Goal: Task Accomplishment & Management: Use online tool/utility

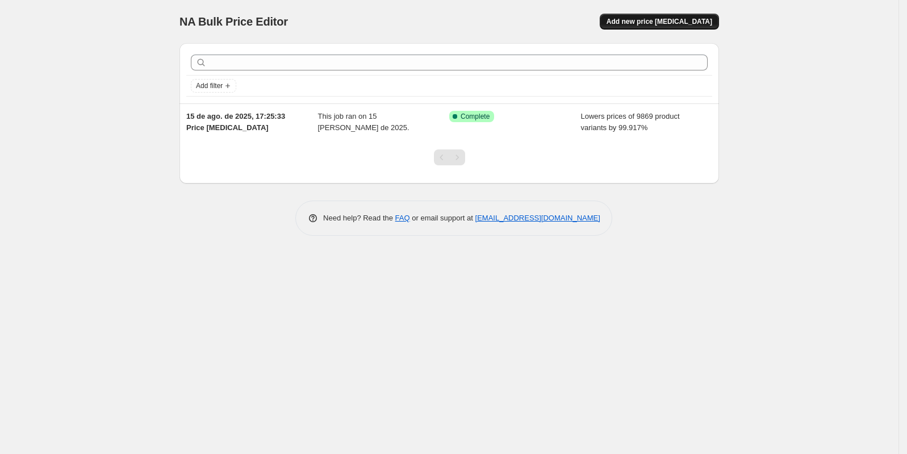
click at [660, 24] on span "Add new price [MEDICAL_DATA]" at bounding box center [659, 21] width 106 height 9
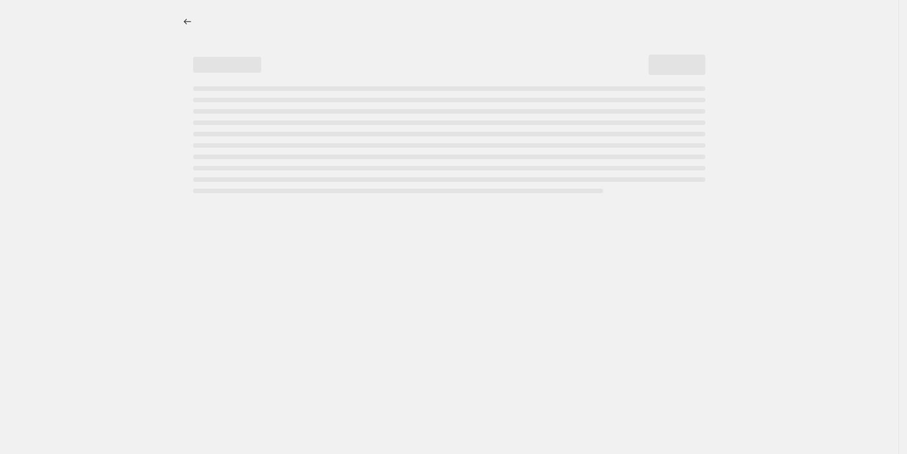
select select "percentage"
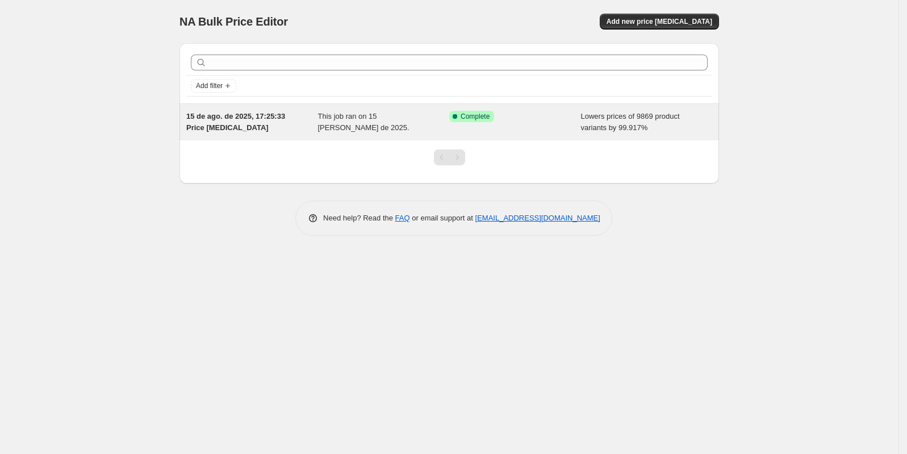
click at [407, 118] on span "This job ran on 15 [PERSON_NAME] de 2025." at bounding box center [363, 122] width 91 height 20
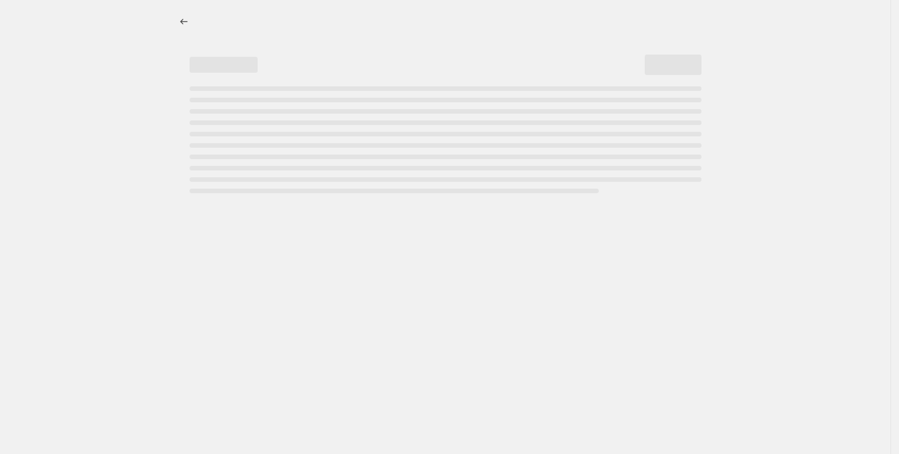
select select "percentage"
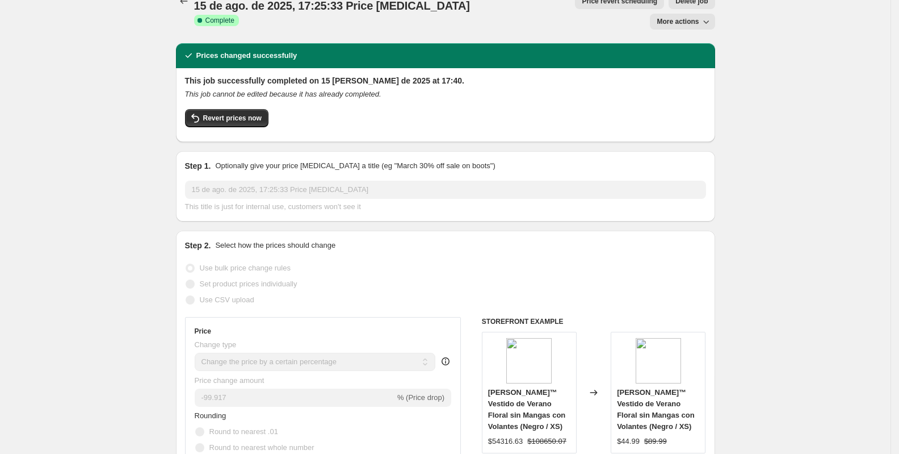
scroll to position [31, 0]
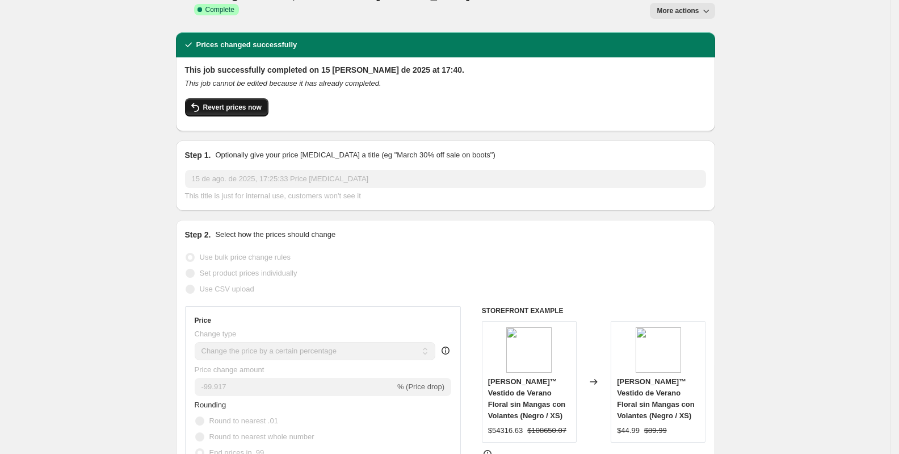
click at [217, 103] on span "Revert prices now" at bounding box center [232, 107] width 58 height 9
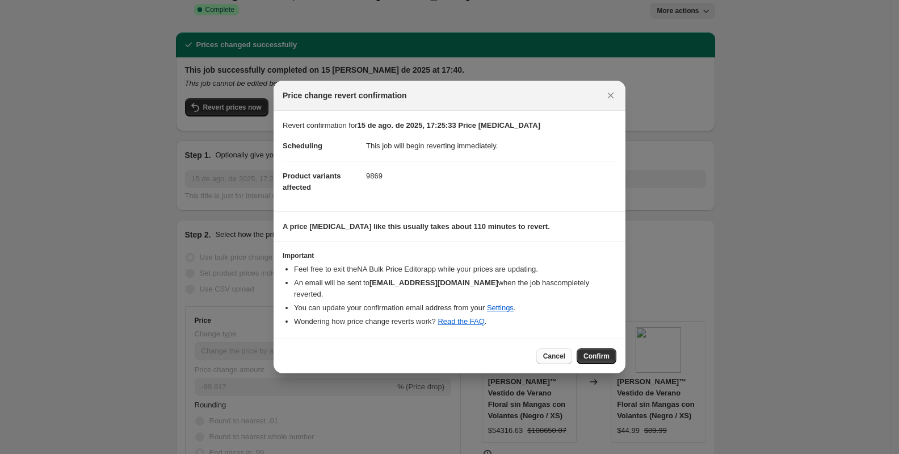
click at [559, 353] on span "Cancel" at bounding box center [554, 355] width 22 height 9
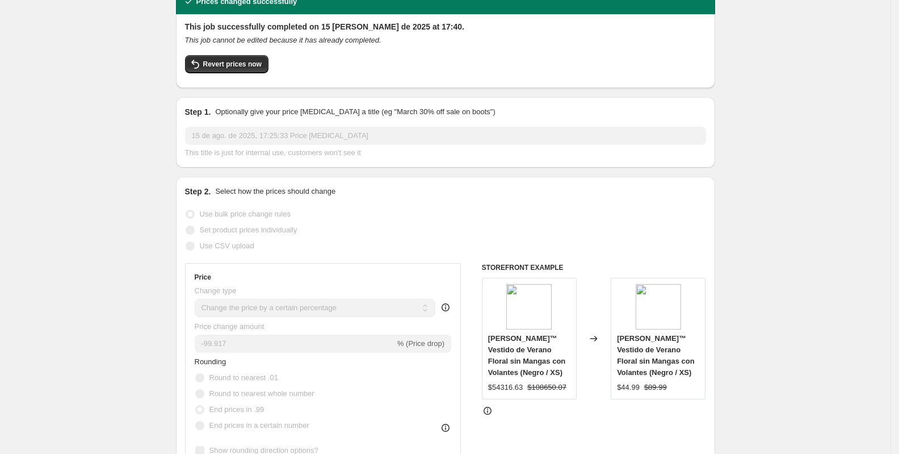
scroll to position [0, 0]
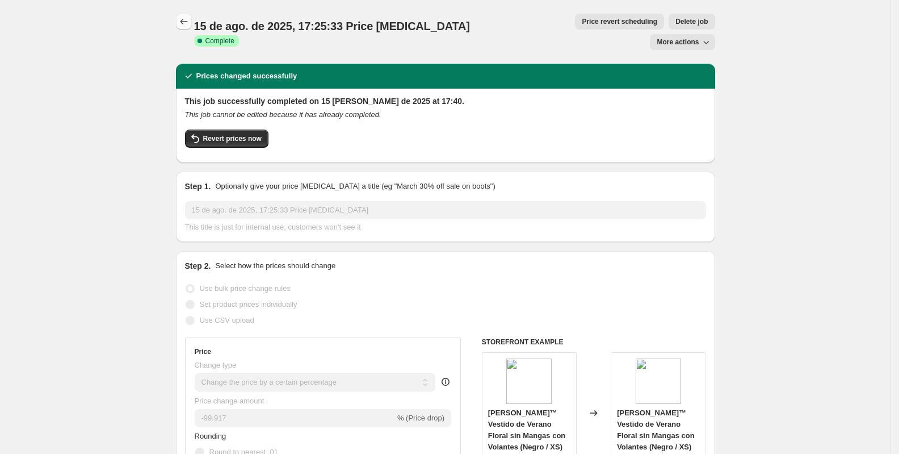
click at [183, 20] on icon "Price change jobs" at bounding box center [183, 21] width 11 height 11
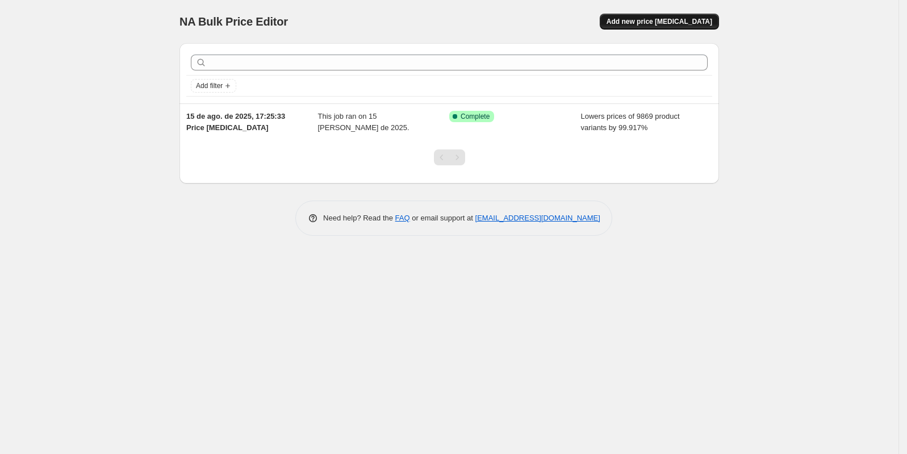
click at [679, 19] on span "Add new price [MEDICAL_DATA]" at bounding box center [659, 21] width 106 height 9
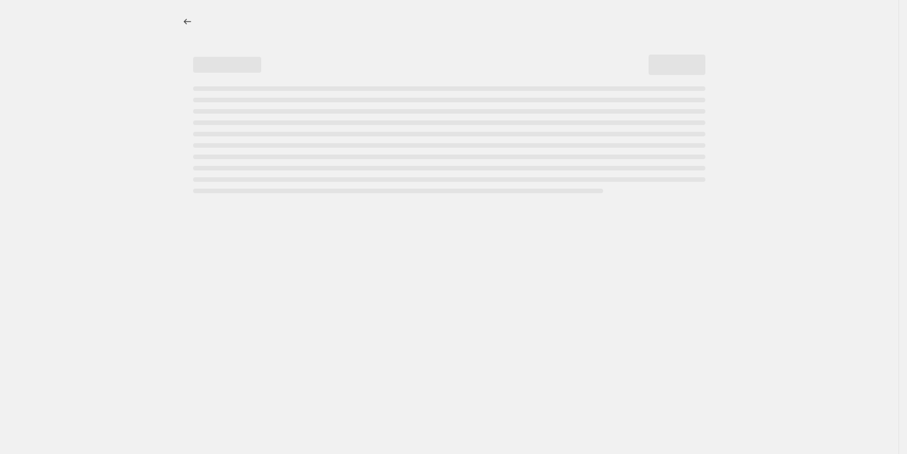
select select "percentage"
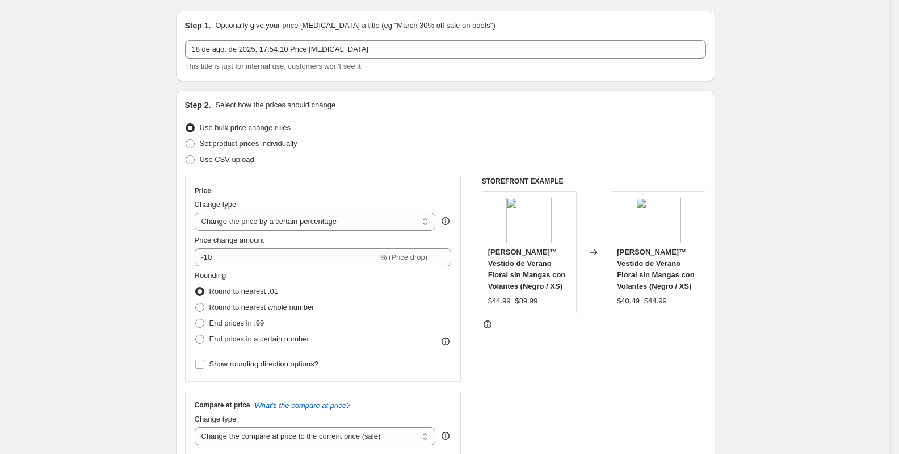
scroll to position [33, 0]
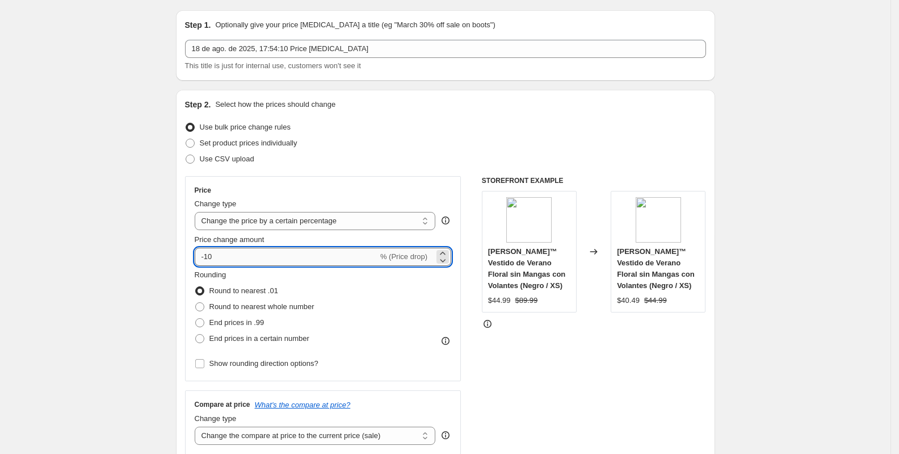
click at [244, 250] on input "-10" at bounding box center [286, 257] width 183 height 18
drag, startPoint x: 232, startPoint y: 256, endPoint x: 178, endPoint y: 250, distance: 54.2
click at [238, 254] on input "1292" at bounding box center [280, 257] width 170 height 18
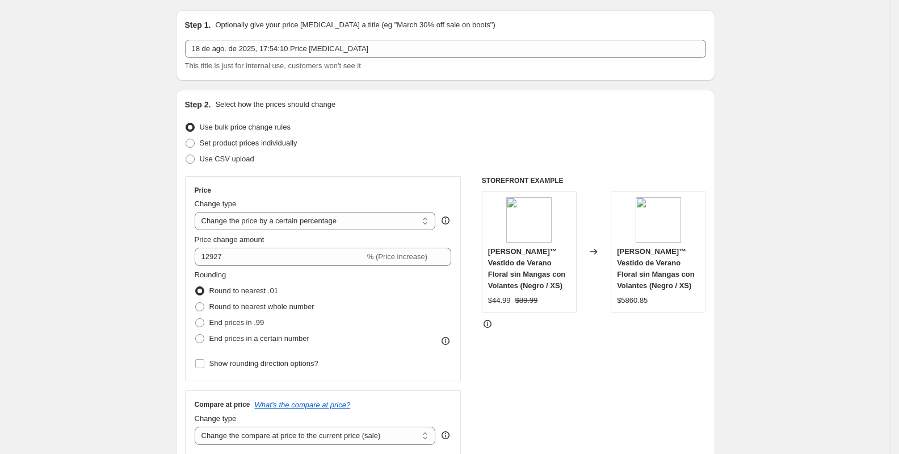
click at [181, 237] on div "Step 2. Select how the prices should change Use bulk price change rules Set pro…" at bounding box center [445, 289] width 539 height 399
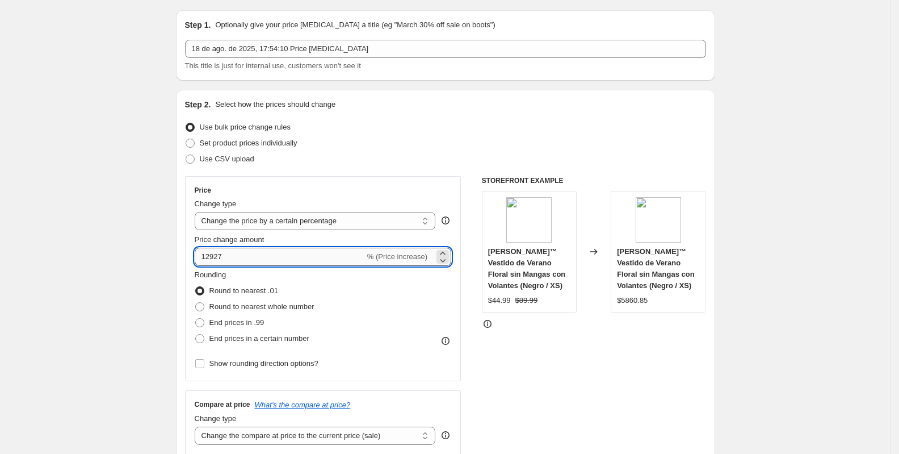
click at [269, 250] on input "12927" at bounding box center [280, 257] width 170 height 18
click at [246, 251] on input "12927" at bounding box center [280, 257] width 170 height 18
type input "129273"
click at [185, 228] on div "Step 2. Select how the prices should change Use bulk price change rules Set pro…" at bounding box center [445, 289] width 539 height 399
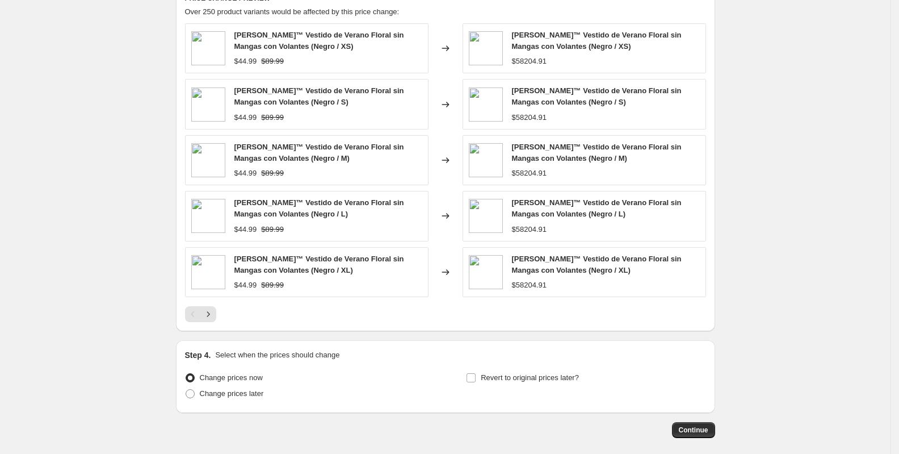
scroll to position [696, 0]
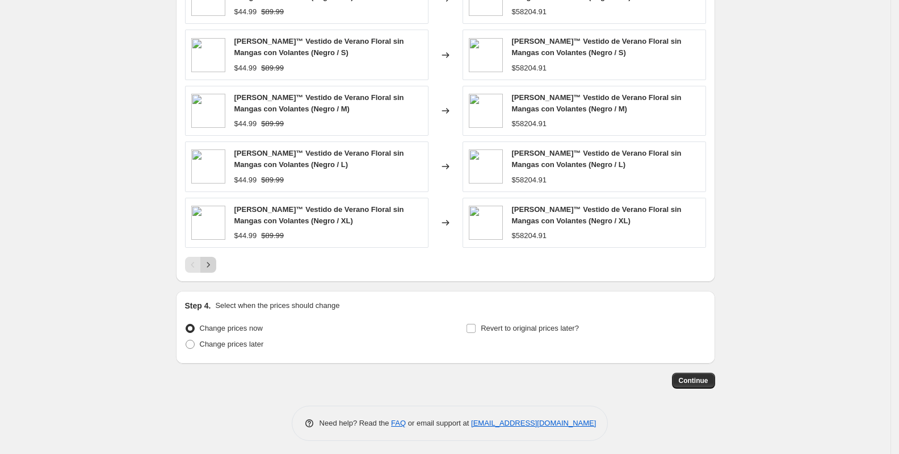
click at [211, 263] on icon "Next" at bounding box center [208, 264] width 11 height 11
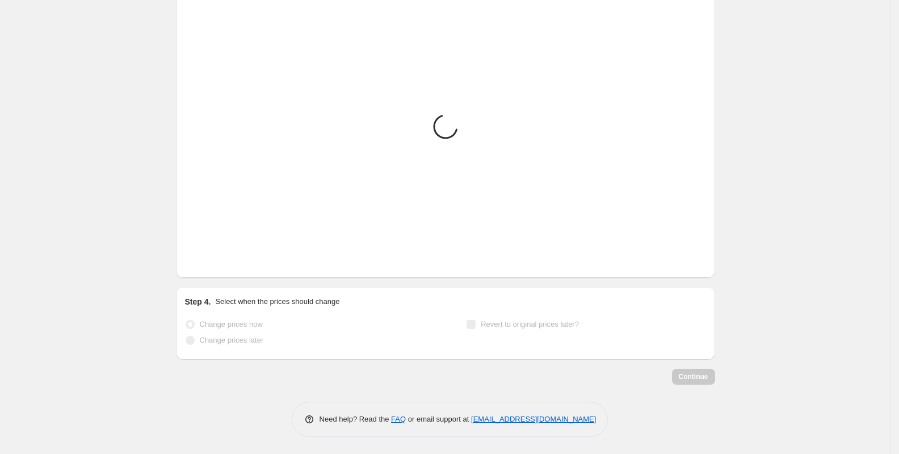
scroll to position [677, 0]
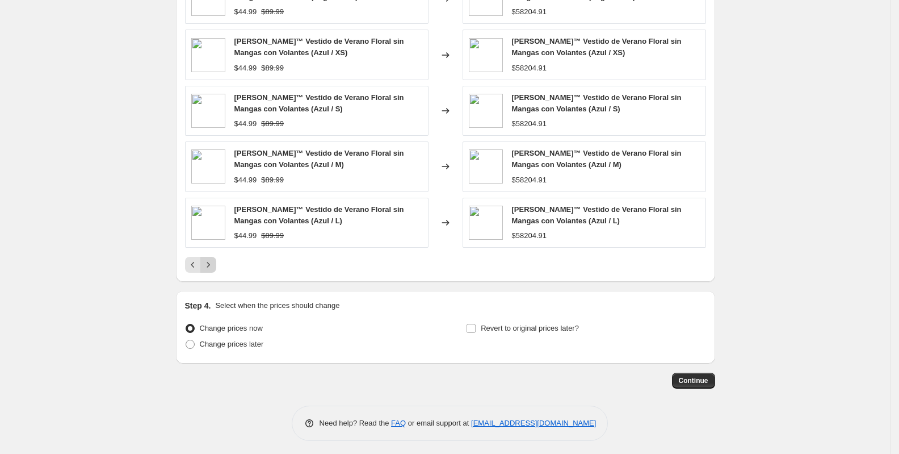
click at [212, 263] on icon "Next" at bounding box center [208, 264] width 11 height 11
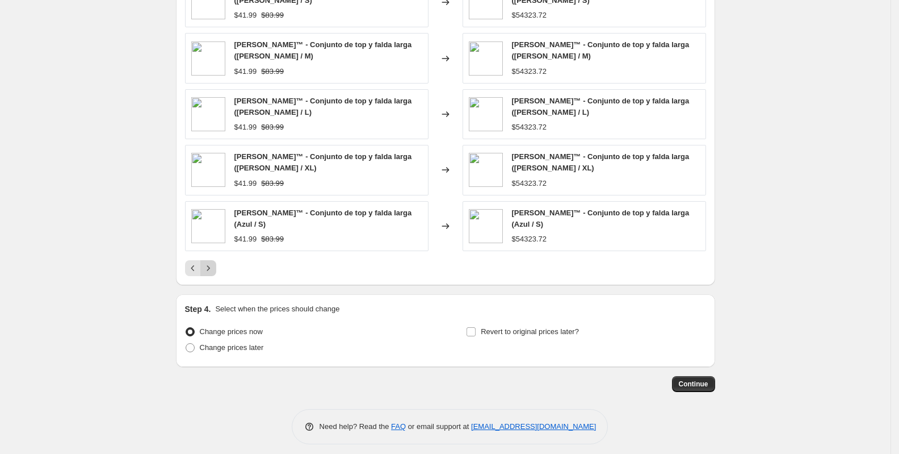
click at [212, 263] on icon "Next" at bounding box center [208, 267] width 11 height 11
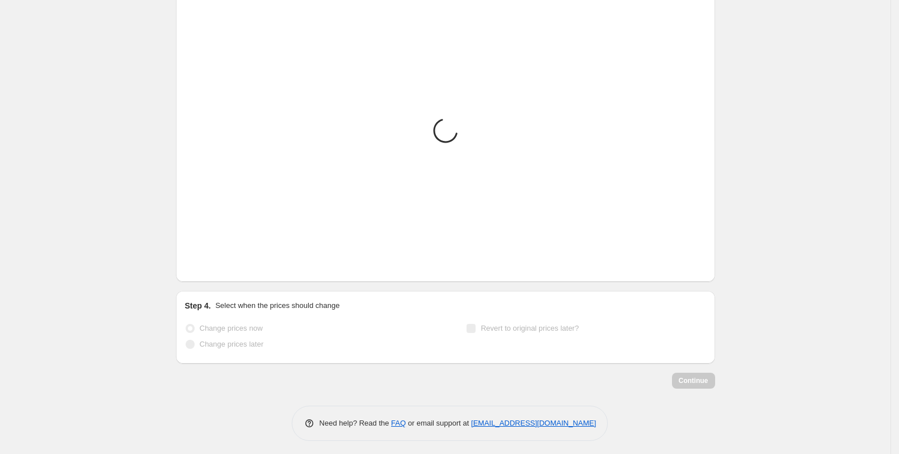
scroll to position [685, 0]
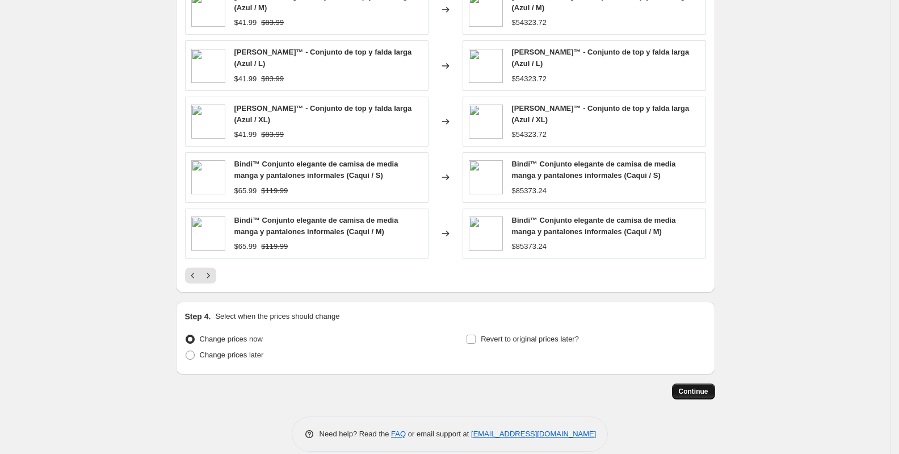
click at [700, 387] on span "Continue" at bounding box center [694, 391] width 30 height 9
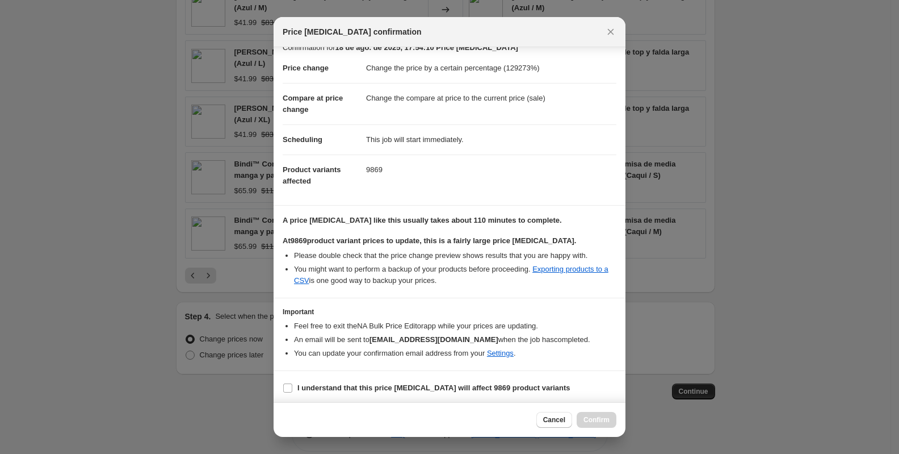
scroll to position [15, 0]
click at [291, 387] on input "I understand that this price change job will affect 9869 product variants" at bounding box center [287, 387] width 9 height 9
checkbox input "true"
click at [604, 422] on span "Confirm" at bounding box center [597, 419] width 26 height 9
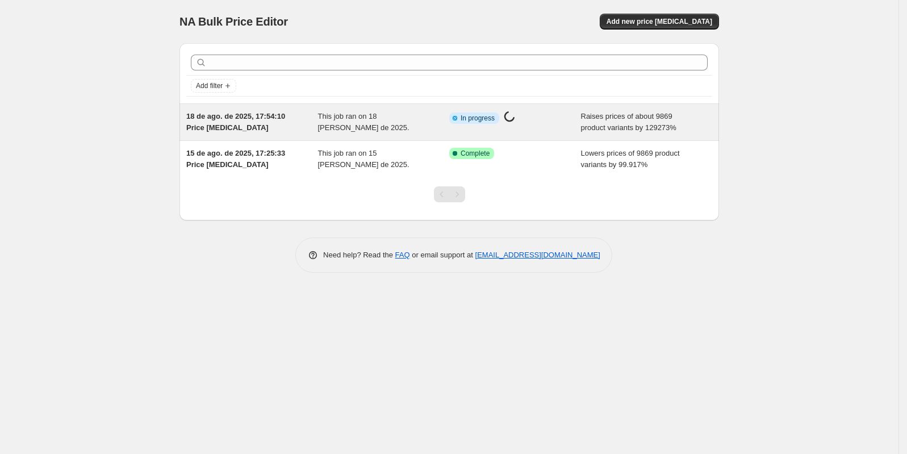
click at [539, 133] on div "18 de ago. de 2025, 17:54:10 Price change job This job ran on 18 de agosto de 2…" at bounding box center [448, 122] width 539 height 36
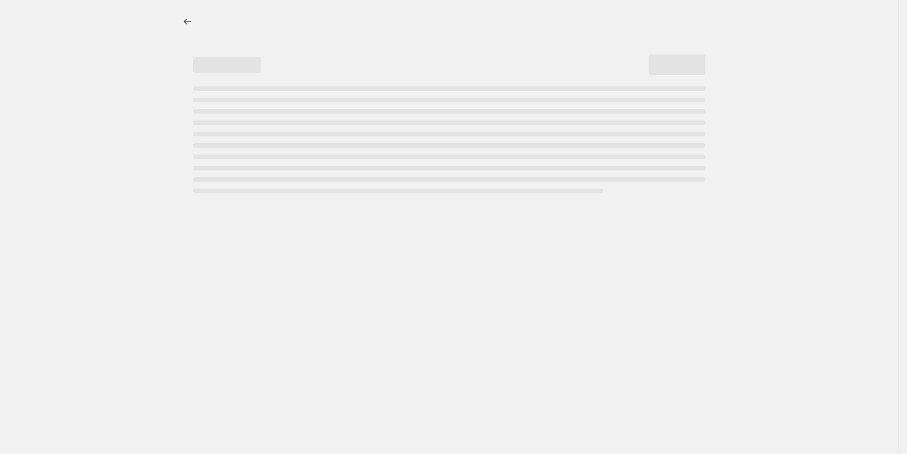
select select "percentage"
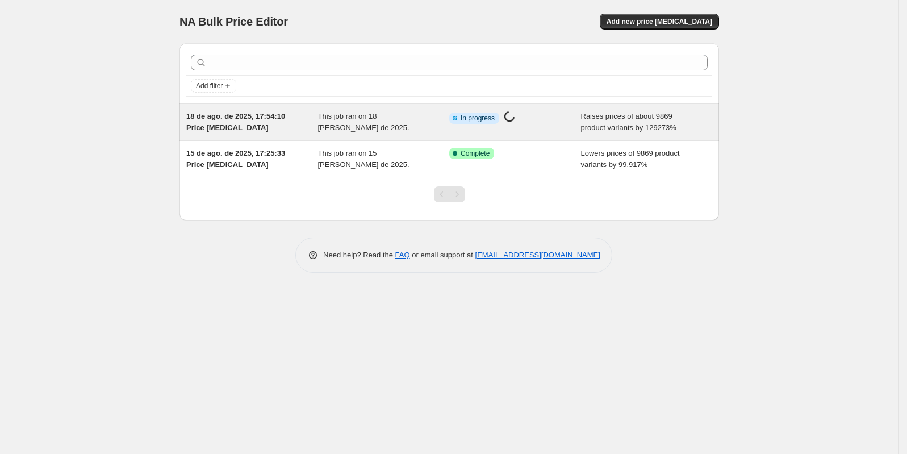
click at [383, 129] on div "This job ran on 18 [PERSON_NAME] de 2025." at bounding box center [384, 122] width 132 height 23
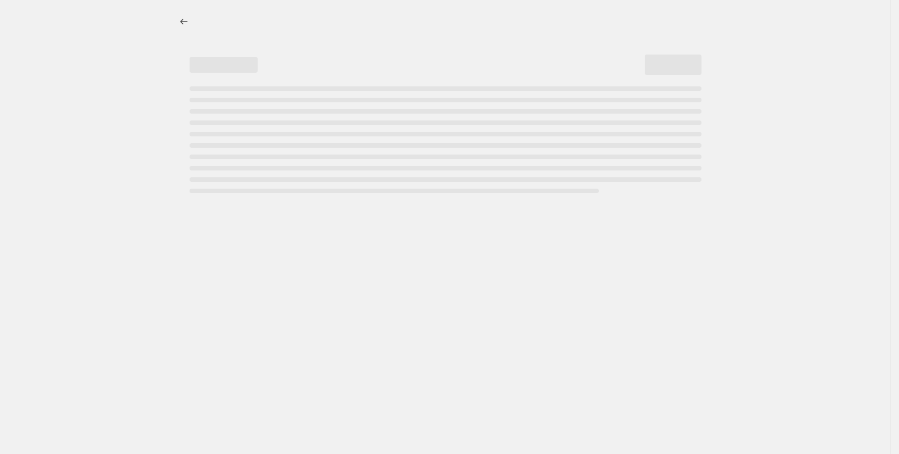
select select "percentage"
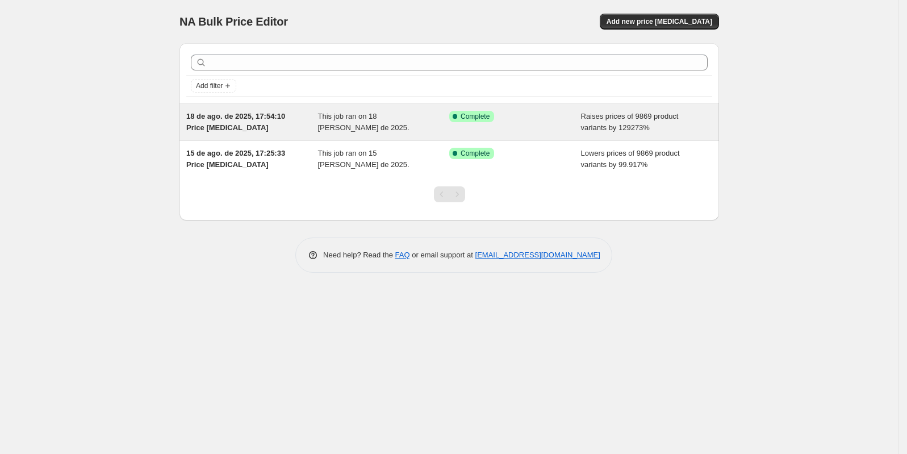
click at [371, 124] on div "This job ran on 18 [PERSON_NAME] de 2025." at bounding box center [384, 122] width 132 height 23
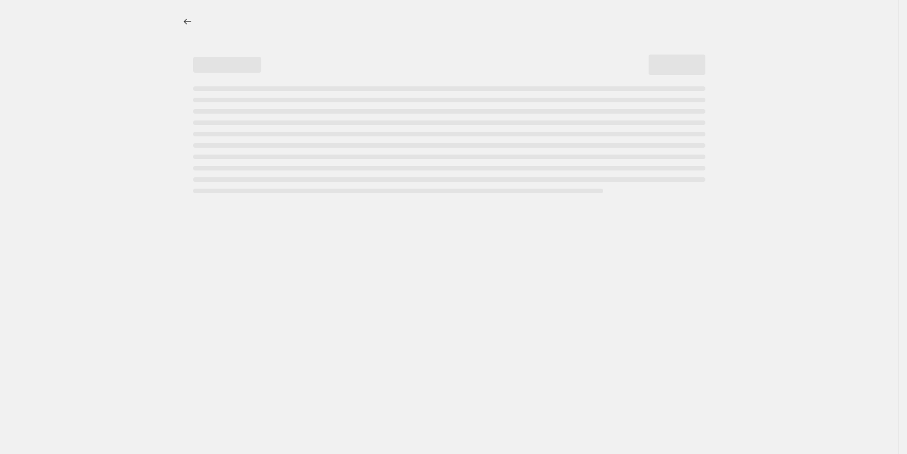
select select "percentage"
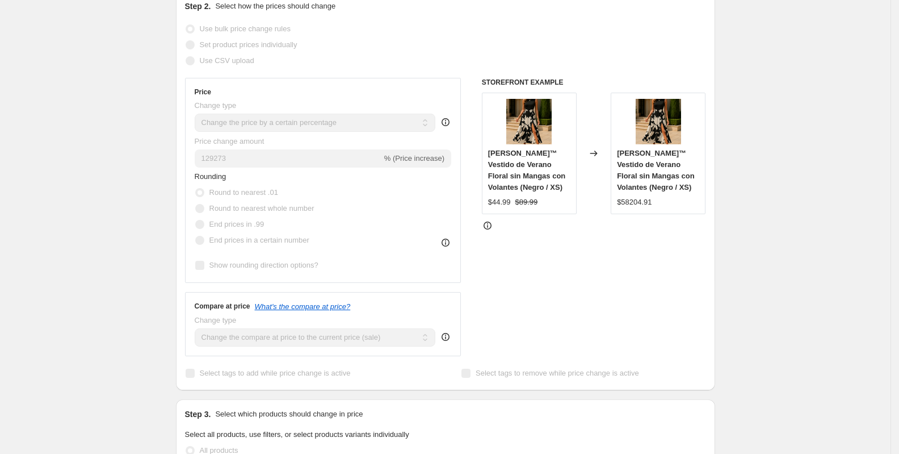
scroll to position [246, 0]
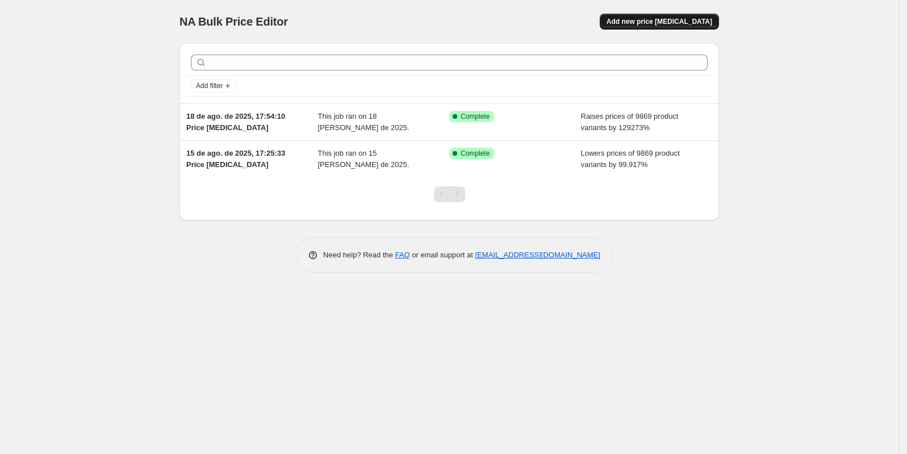
click at [671, 25] on span "Add new price [MEDICAL_DATA]" at bounding box center [659, 21] width 106 height 9
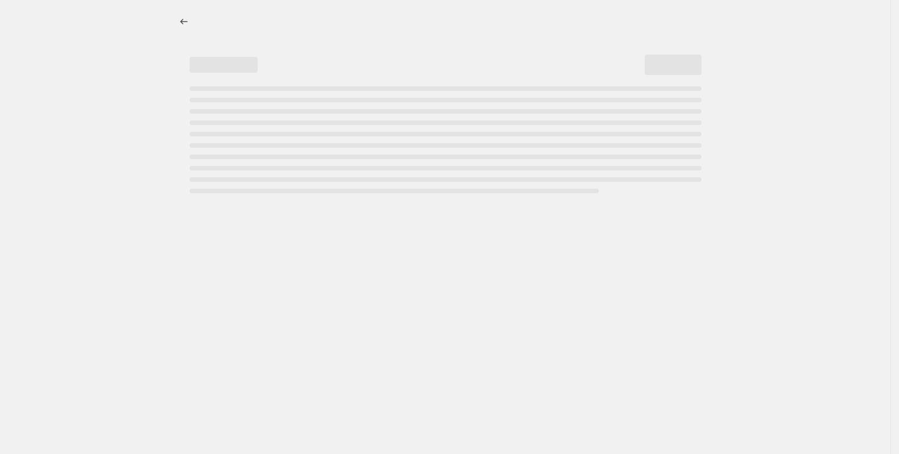
select select "percentage"
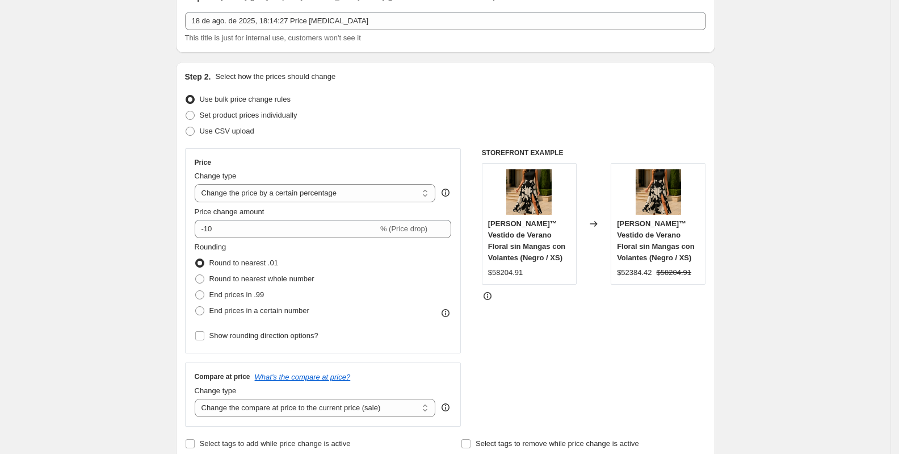
scroll to position [62, 0]
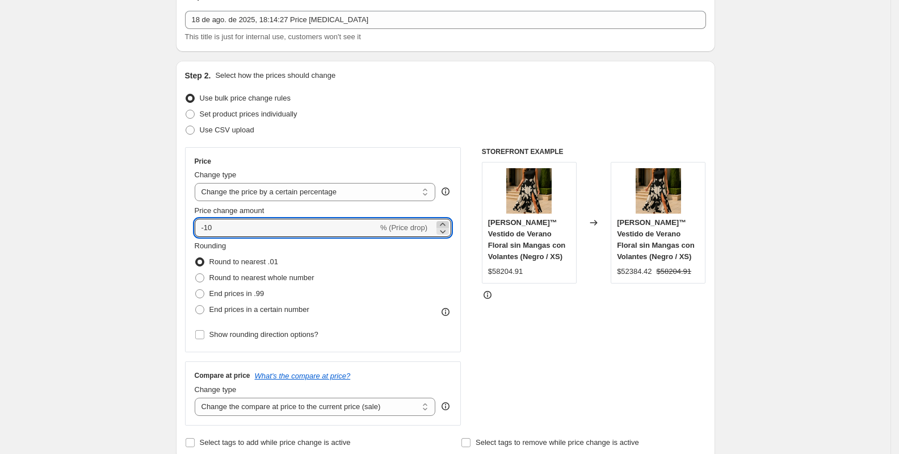
click at [449, 223] on icon at bounding box center [442, 224] width 11 height 11
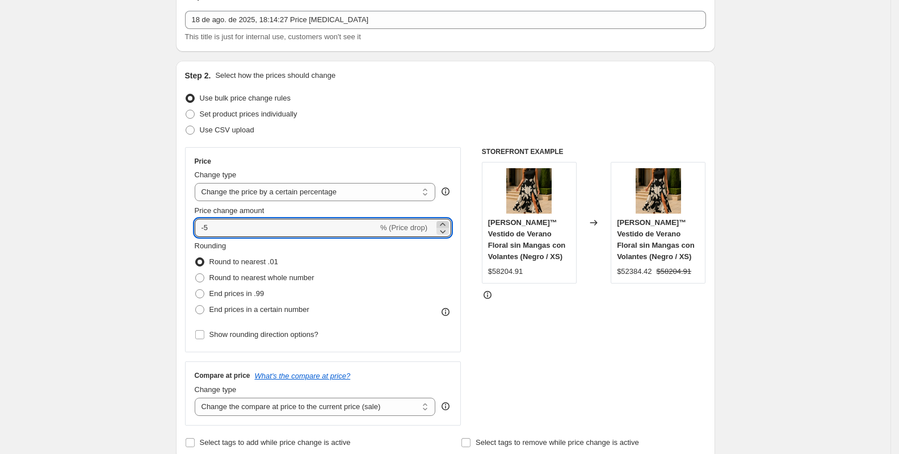
click at [449, 223] on icon at bounding box center [442, 224] width 11 height 11
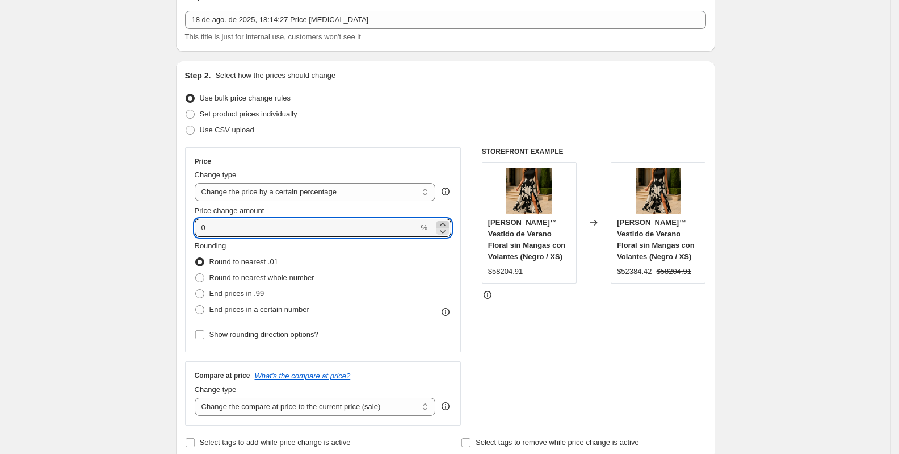
click at [449, 223] on icon at bounding box center [442, 224] width 11 height 11
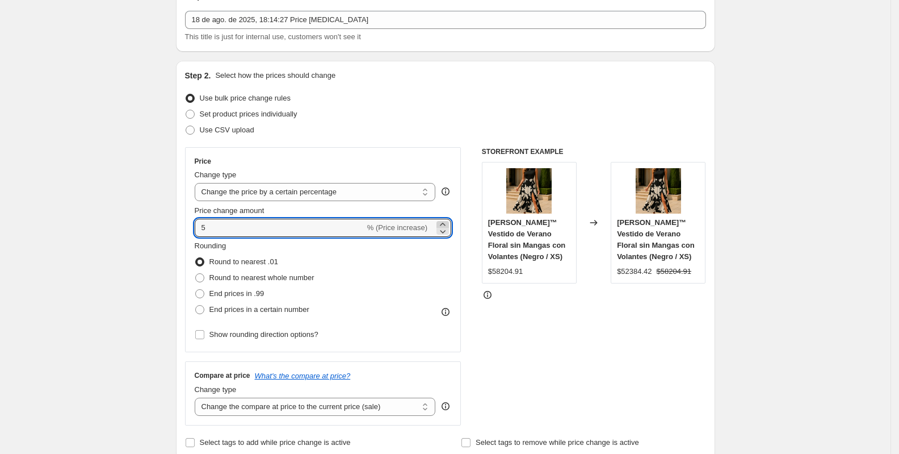
click at [449, 223] on icon at bounding box center [442, 224] width 11 height 11
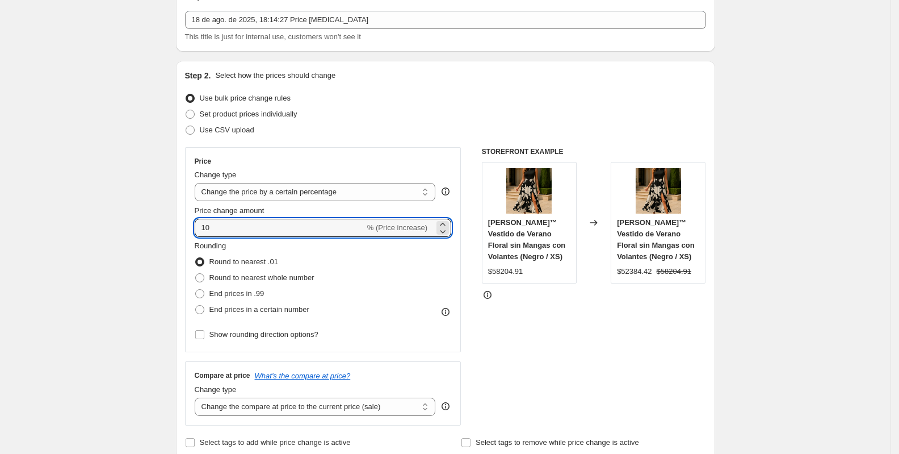
click at [446, 233] on icon at bounding box center [442, 230] width 11 height 11
click at [447, 233] on icon at bounding box center [442, 230] width 11 height 11
click at [446, 233] on icon at bounding box center [442, 230] width 11 height 11
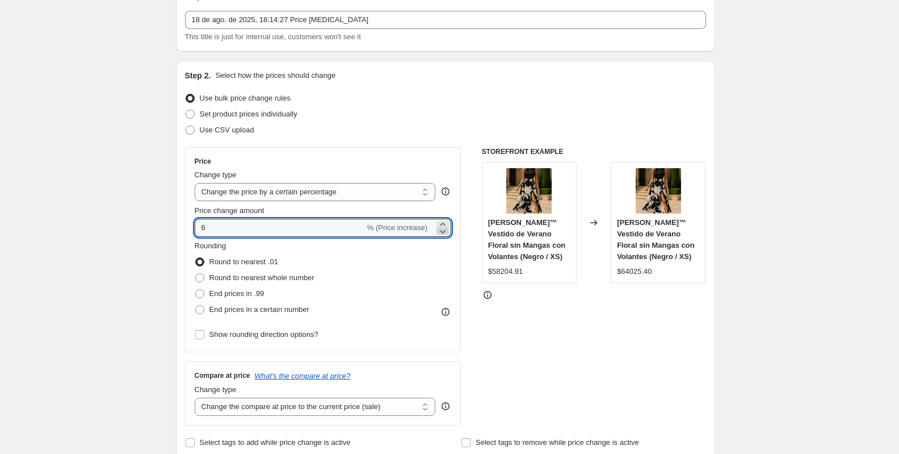
click at [446, 233] on icon at bounding box center [442, 230] width 11 height 11
type input "5"
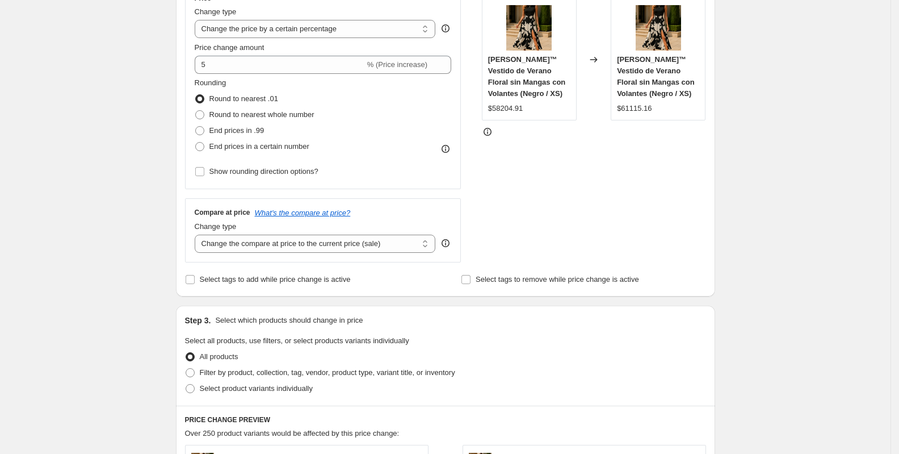
scroll to position [236, 0]
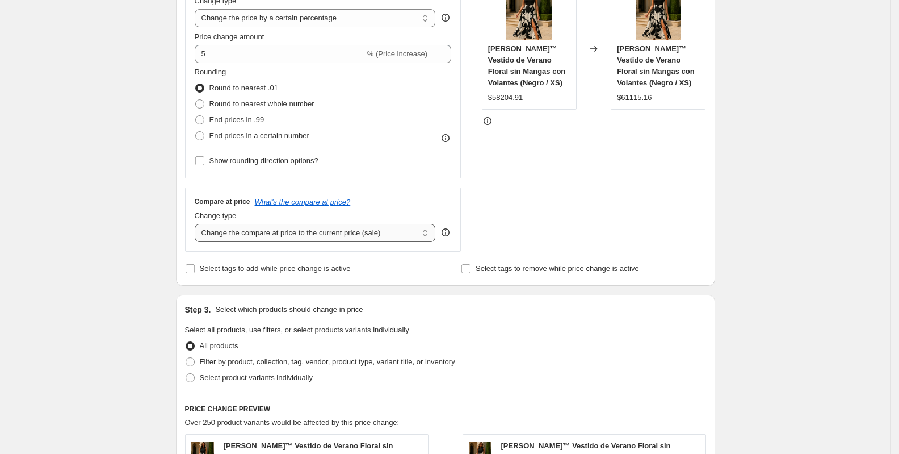
click at [224, 228] on select "Change the compare at price to the current price (sale) Change the compare at p…" at bounding box center [315, 233] width 241 height 18
select select "percentage"
click at [198, 224] on select "Change the compare at price to the current price (sale) Change the compare at p…" at bounding box center [315, 233] width 241 height 18
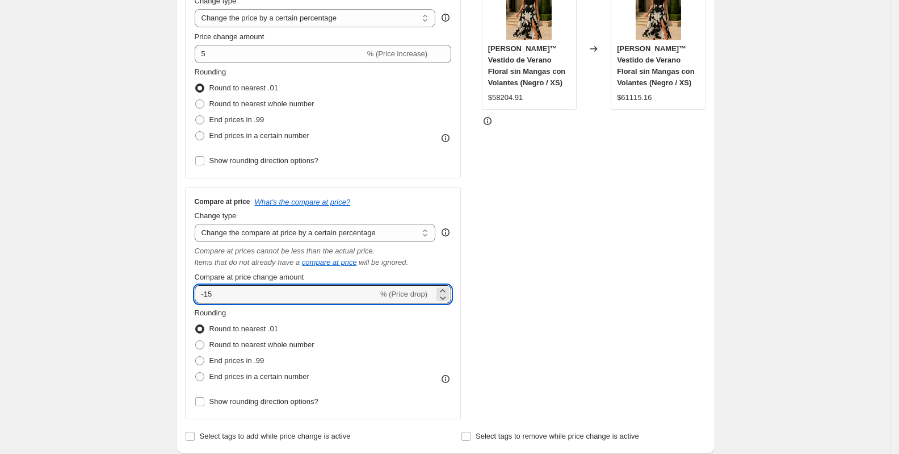
drag, startPoint x: 229, startPoint y: 289, endPoint x: 181, endPoint y: 290, distance: 47.7
click at [181, 290] on div "Step 2. Select how the prices should change Use bulk price change rules Set pro…" at bounding box center [445, 170] width 539 height 566
paste input "129273"
type input "129273"
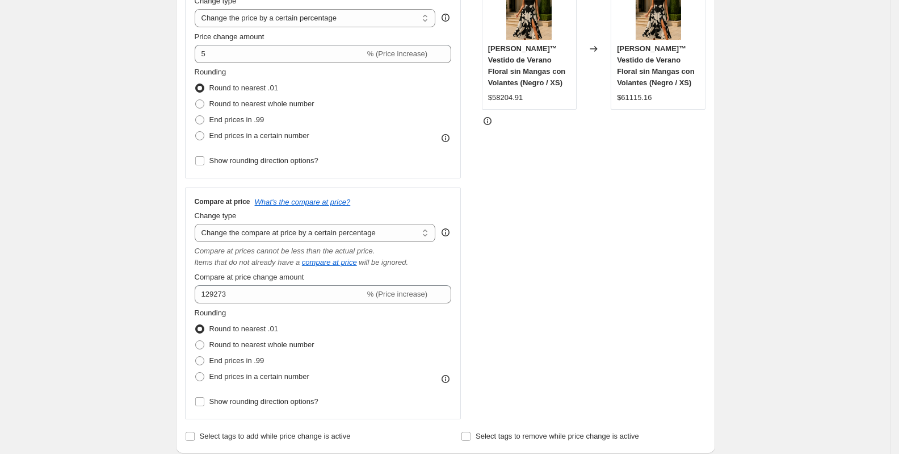
click at [136, 266] on div "Create new price change job. This page is ready Create new price change job Dra…" at bounding box center [445, 424] width 891 height 1321
click at [562, 288] on div "STOREFRONT EXAMPLE Isabella™ Vestido de Verano Floral sin Mangas con Volantes (…" at bounding box center [594, 196] width 224 height 446
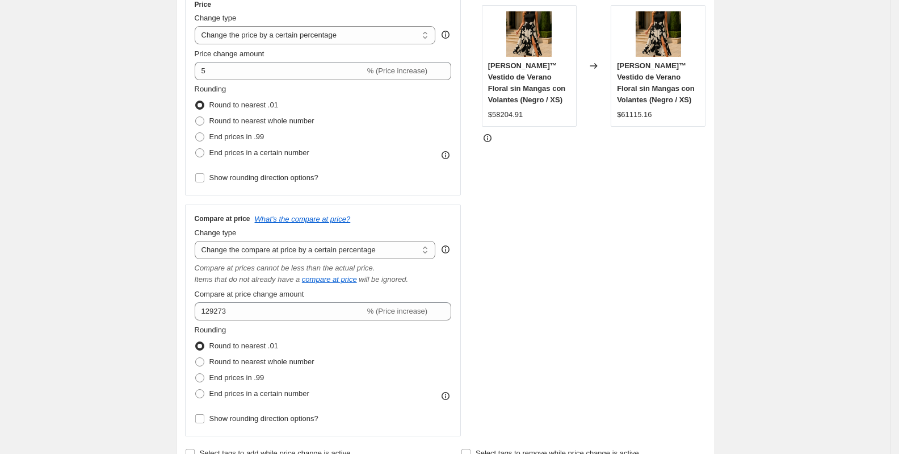
scroll to position [161, 0]
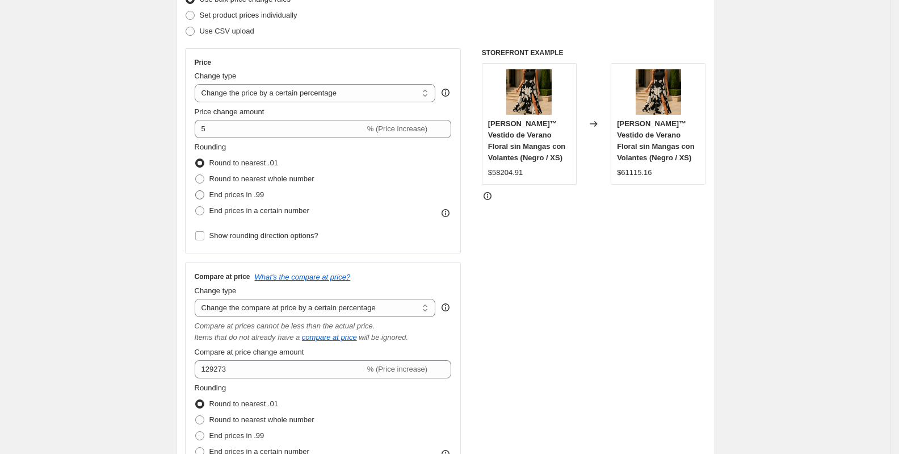
click at [204, 192] on span at bounding box center [199, 194] width 9 height 9
click at [196, 191] on input "End prices in .99" at bounding box center [195, 190] width 1 height 1
radio input "true"
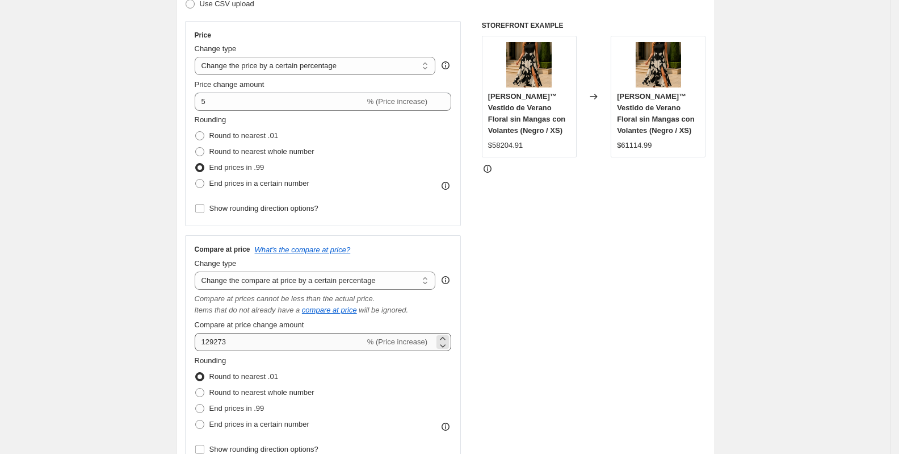
scroll to position [206, 0]
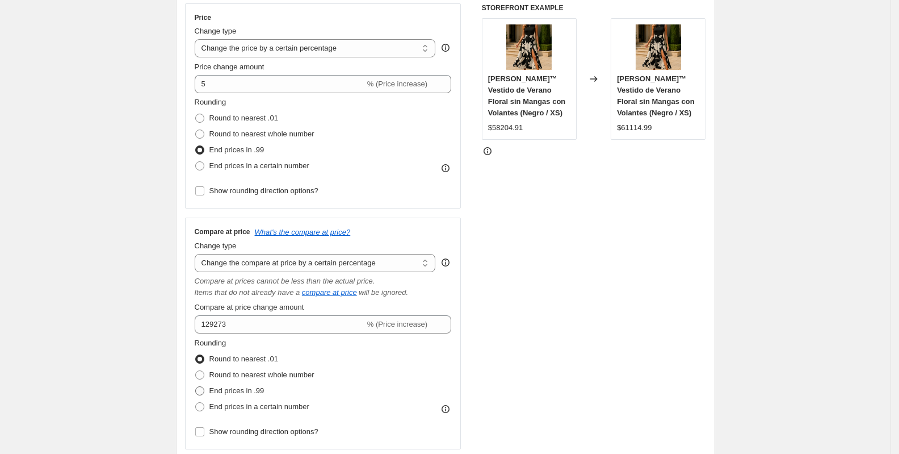
click at [204, 388] on span at bounding box center [199, 390] width 9 height 9
click at [196, 387] on input "End prices in .99" at bounding box center [195, 386] width 1 height 1
radio input "true"
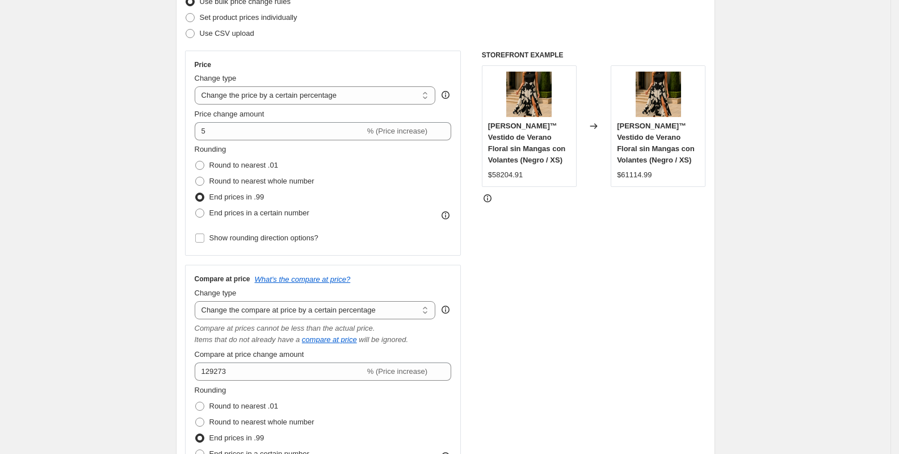
scroll to position [189, 0]
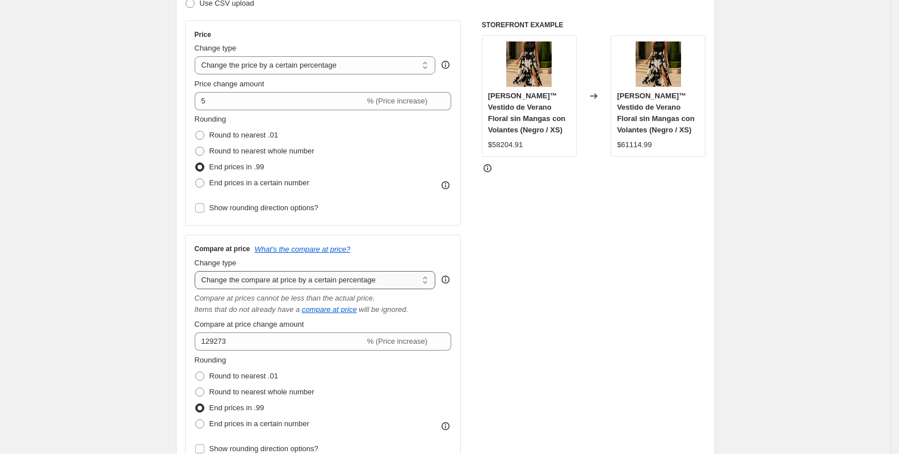
click at [358, 277] on select "Change the compare at price to the current price (sale) Change the compare at p…" at bounding box center [315, 280] width 241 height 18
select select "by"
click at [198, 271] on select "Change the compare at price to the current price (sale) Change the compare at p…" at bounding box center [315, 280] width 241 height 18
type input "-10.00"
click at [355, 277] on select "Change the compare at price to the current price (sale) Change the compare at p…" at bounding box center [315, 280] width 241 height 18
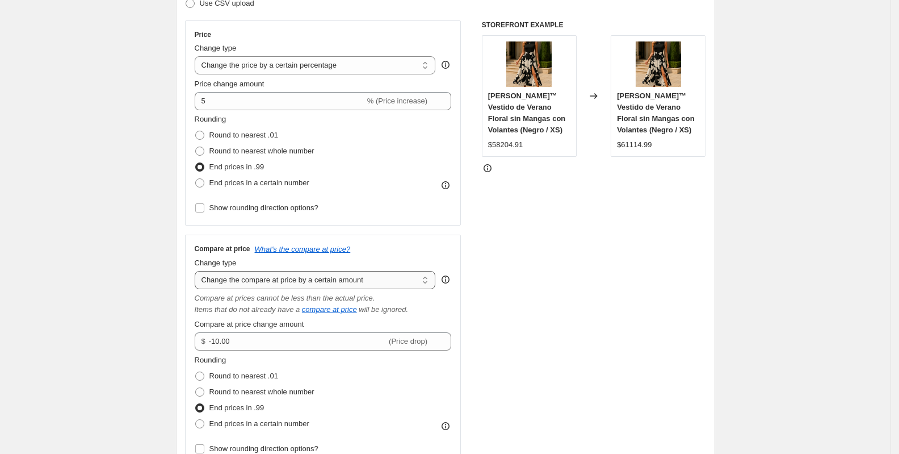
select select "percentage"
click at [198, 271] on select "Change the compare at price to the current price (sale) Change the compare at p…" at bounding box center [315, 280] width 241 height 18
type input "-15"
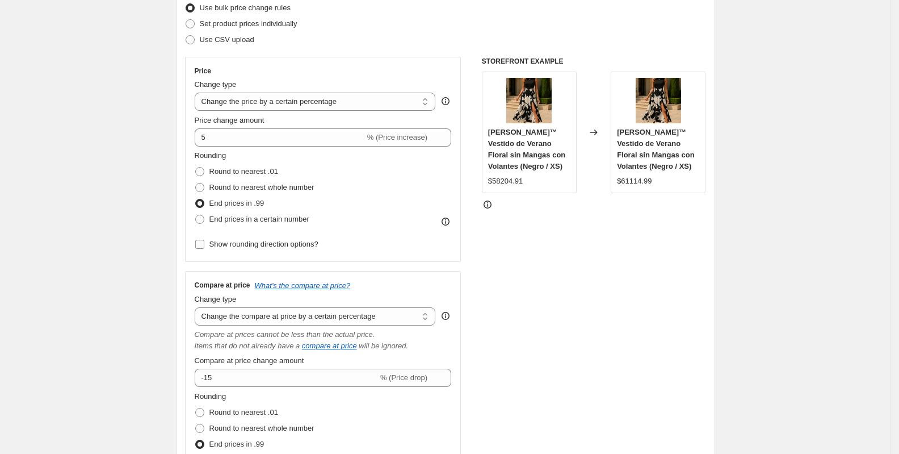
scroll to position [173, 0]
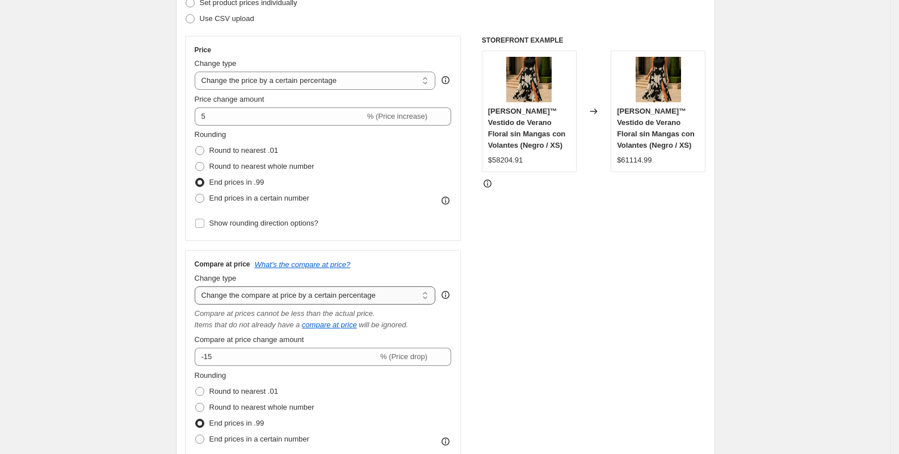
click at [338, 294] on select "Change the compare at price to the current price (sale) Change the compare at p…" at bounding box center [315, 295] width 241 height 18
select select "ep"
click at [198, 286] on select "Change the compare at price to the current price (sale) Change the compare at p…" at bounding box center [315, 295] width 241 height 18
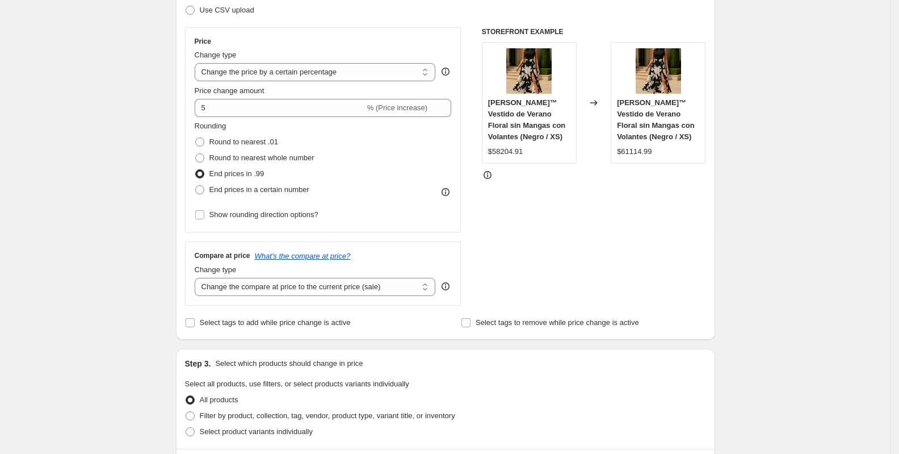
scroll to position [194, 0]
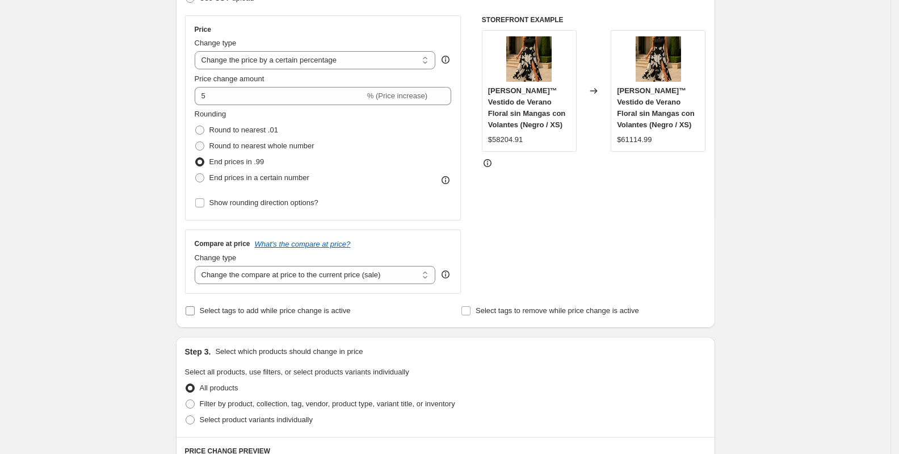
click at [288, 306] on span "Select tags to add while price change is active" at bounding box center [275, 310] width 151 height 9
click at [195, 306] on input "Select tags to add while price change is active" at bounding box center [190, 310] width 9 height 9
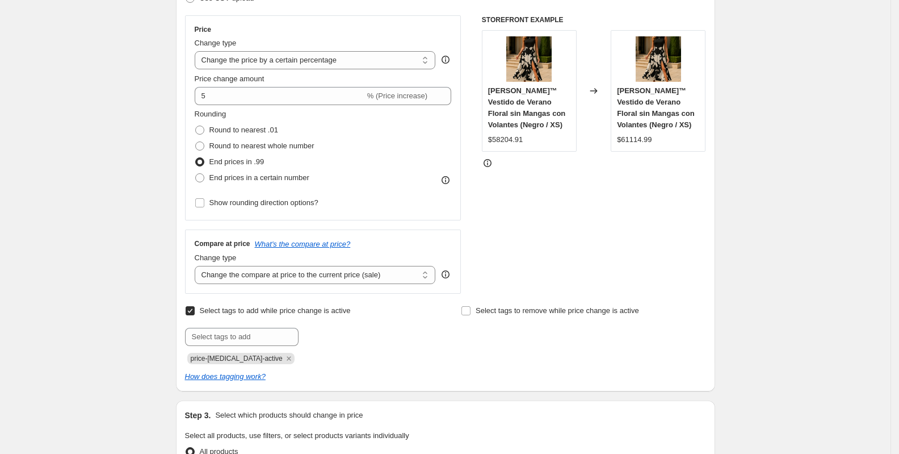
click at [289, 308] on span "Select tags to add while price change is active" at bounding box center [275, 310] width 151 height 9
click at [195, 308] on input "Select tags to add while price change is active" at bounding box center [190, 310] width 9 height 9
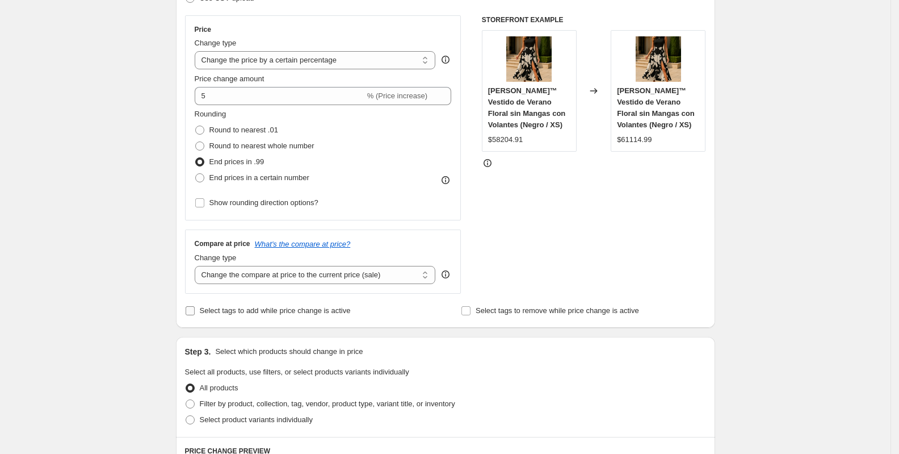
click at [311, 307] on span "Select tags to add while price change is active" at bounding box center [275, 310] width 151 height 9
click at [195, 307] on input "Select tags to add while price change is active" at bounding box center [190, 310] width 9 height 9
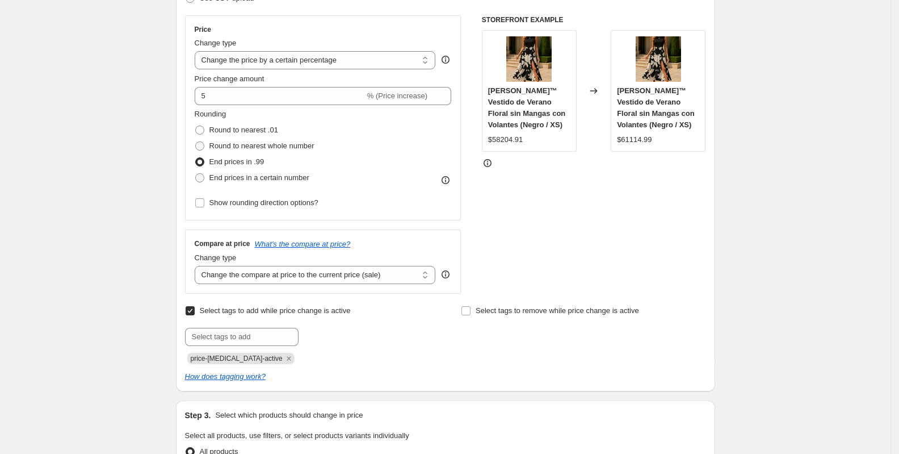
click at [311, 307] on span "Select tags to add while price change is active" at bounding box center [275, 310] width 151 height 9
click at [195, 307] on input "Select tags to add while price change is active" at bounding box center [190, 310] width 9 height 9
checkbox input "false"
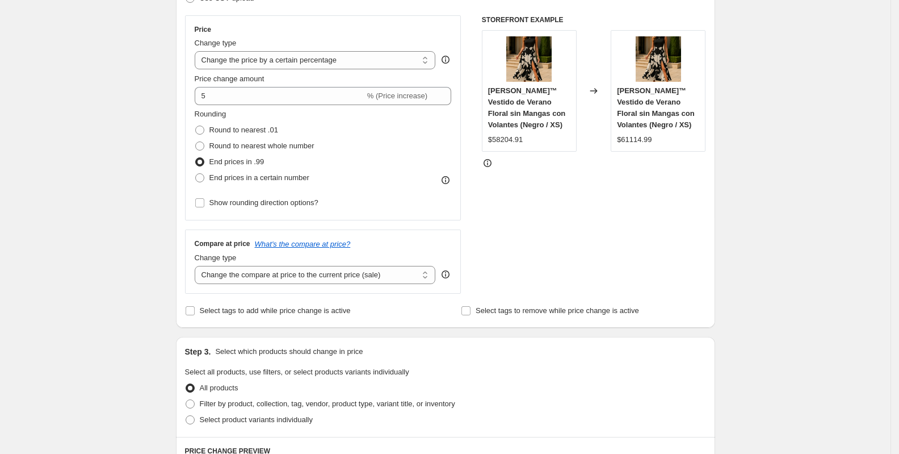
click at [501, 231] on div "STOREFRONT EXAMPLE Isabella™ Vestido de Verano Floral sin Mangas con Volantes (…" at bounding box center [594, 154] width 224 height 278
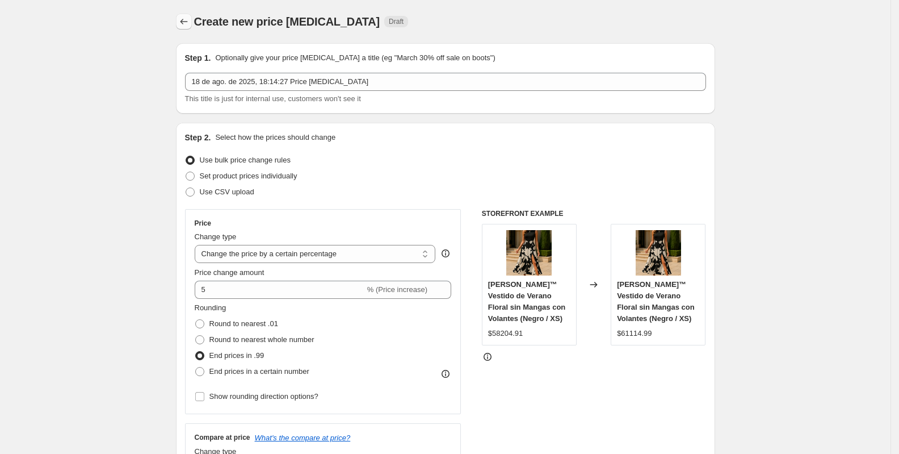
click at [183, 21] on icon "Price change jobs" at bounding box center [183, 21] width 11 height 11
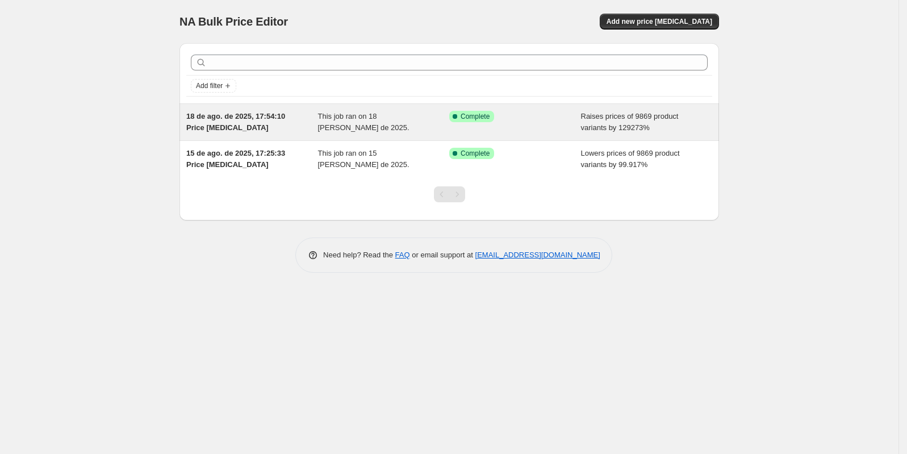
click at [397, 123] on div "This job ran on 18 [PERSON_NAME] de 2025." at bounding box center [384, 122] width 132 height 23
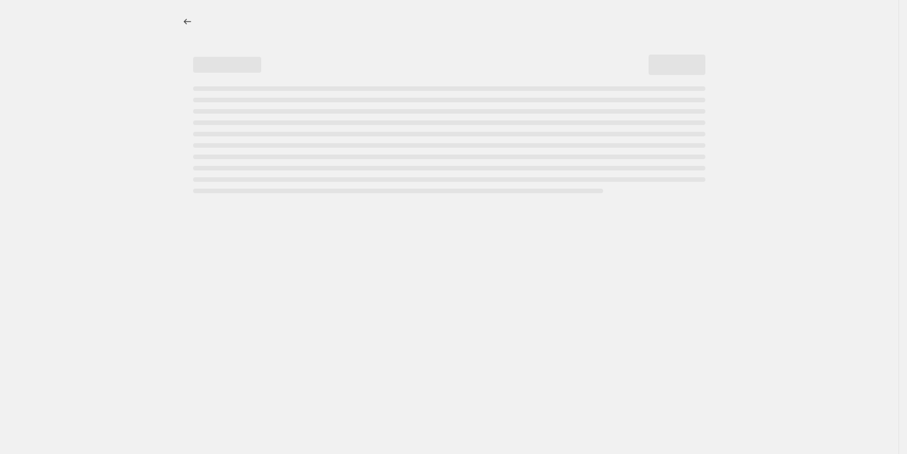
select select "percentage"
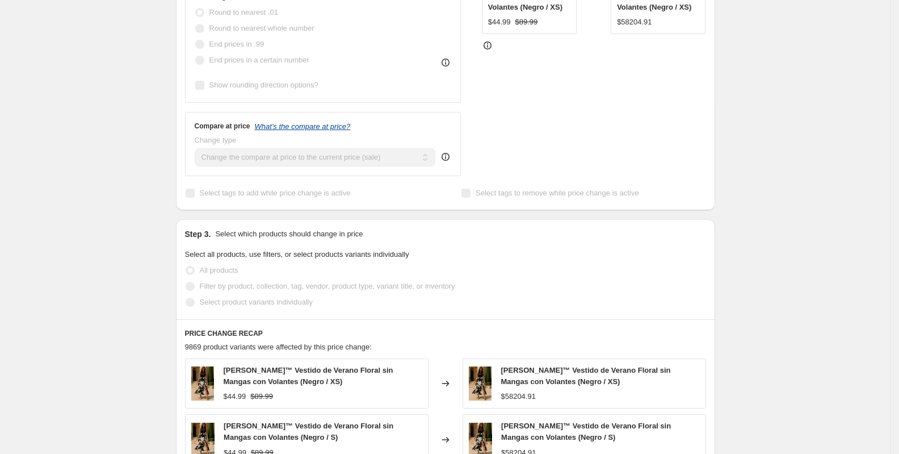
scroll to position [439, 0]
click at [313, 123] on icon "What's the compare at price?" at bounding box center [303, 127] width 96 height 9
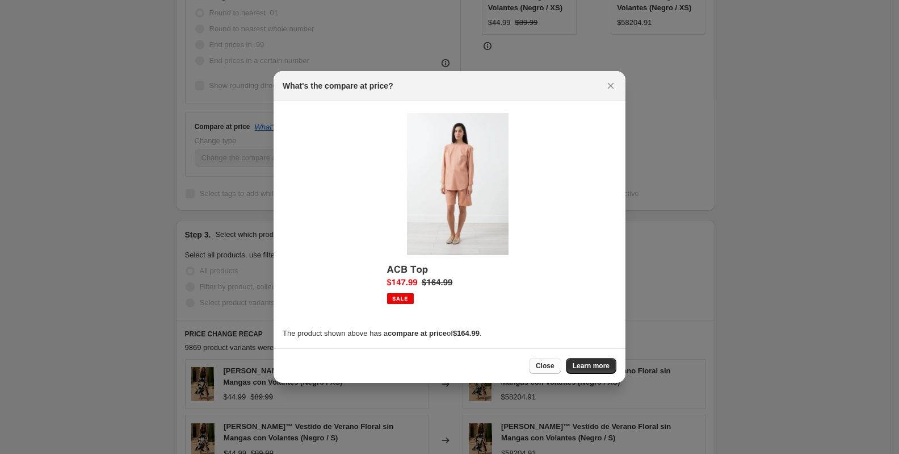
click at [554, 365] on span "Close" at bounding box center [545, 365] width 19 height 9
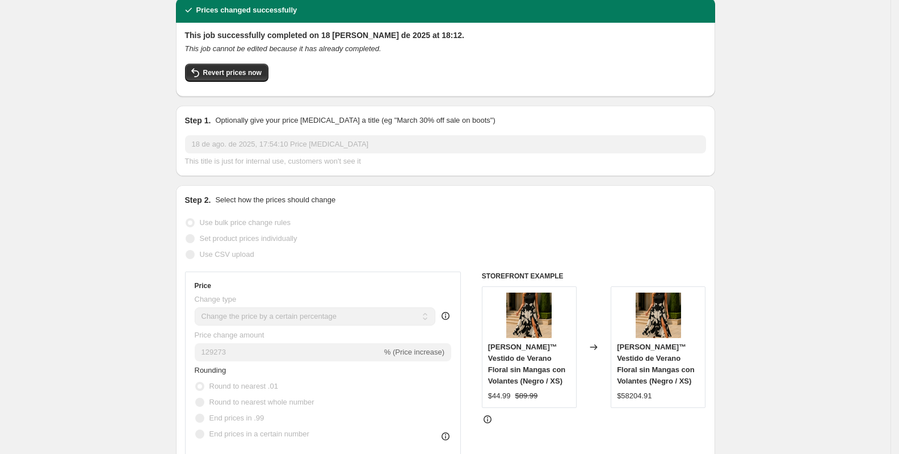
scroll to position [72, 0]
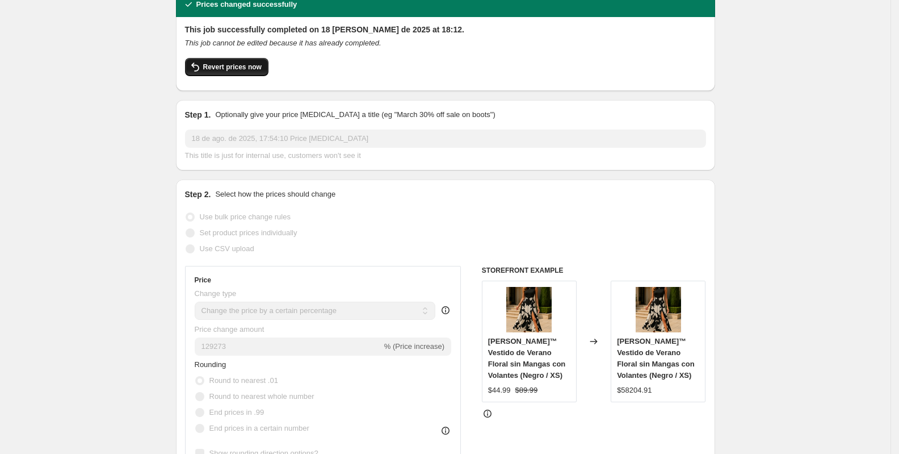
click at [230, 62] on span "Revert prices now" at bounding box center [232, 66] width 58 height 9
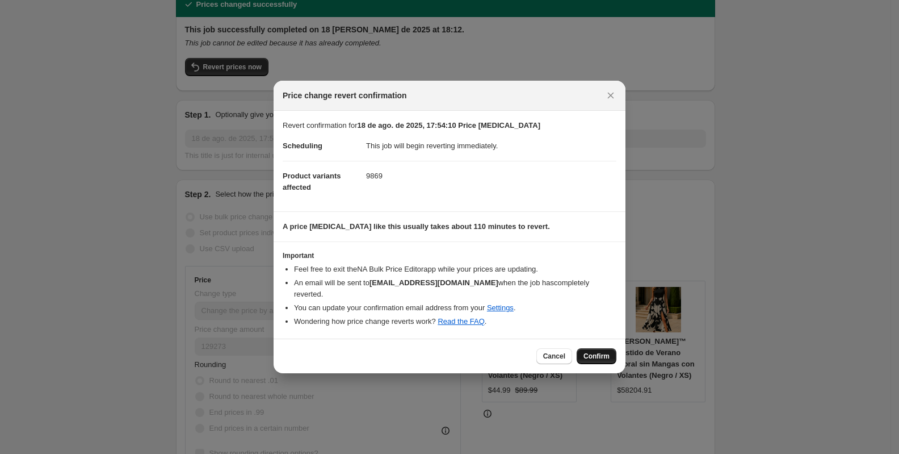
click at [603, 351] on span "Confirm" at bounding box center [597, 355] width 26 height 9
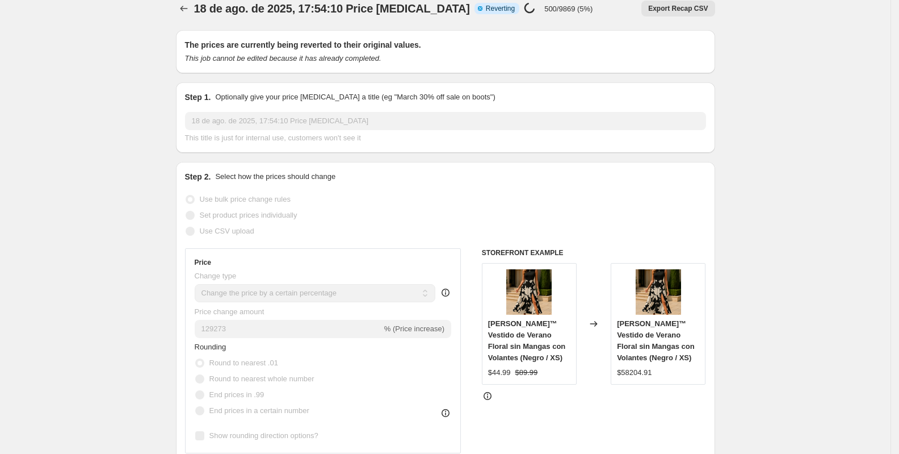
scroll to position [0, 0]
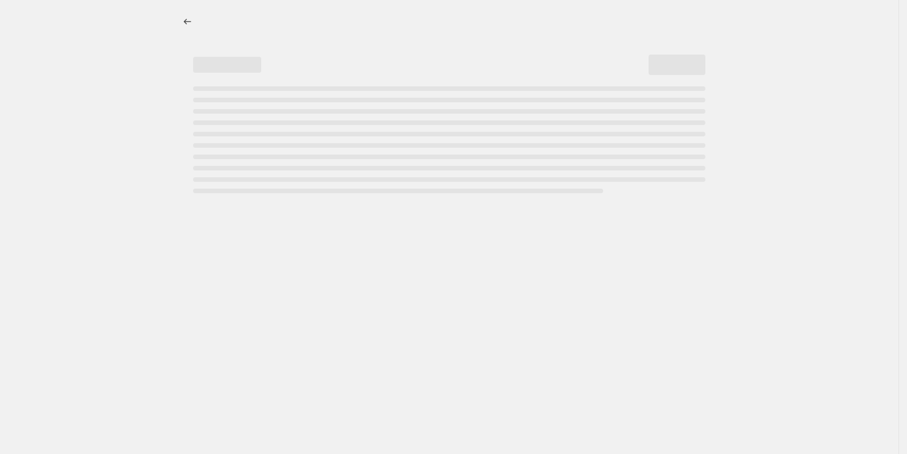
select select "percentage"
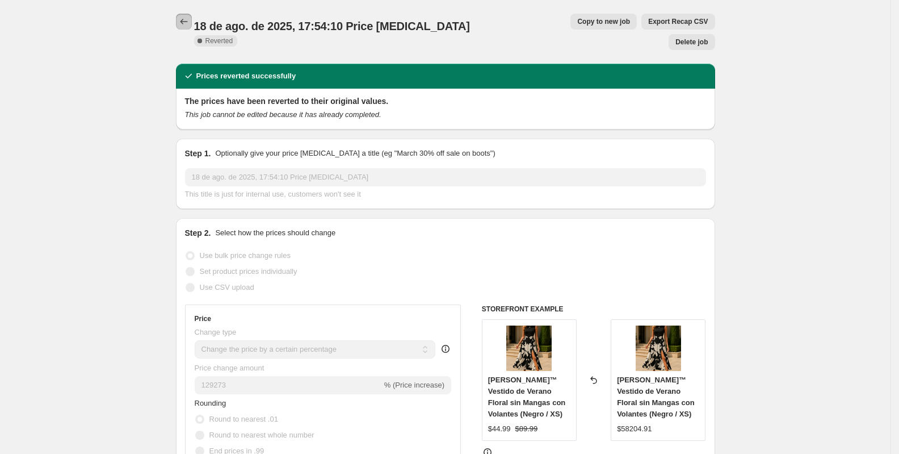
click at [190, 23] on icon "Price change jobs" at bounding box center [183, 21] width 11 height 11
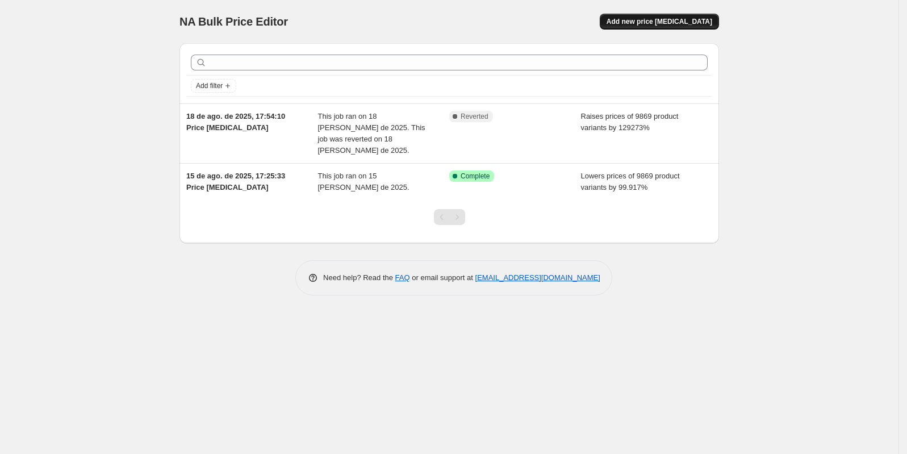
click at [673, 17] on button "Add new price [MEDICAL_DATA]" at bounding box center [659, 22] width 119 height 16
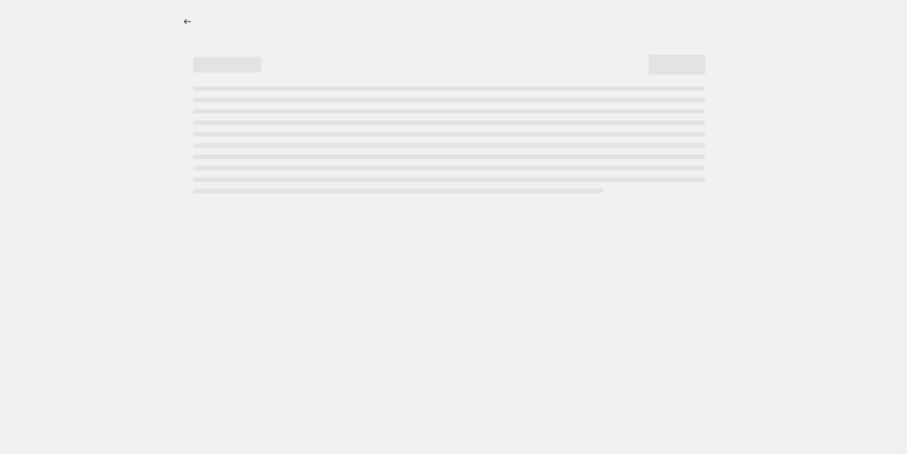
select select "percentage"
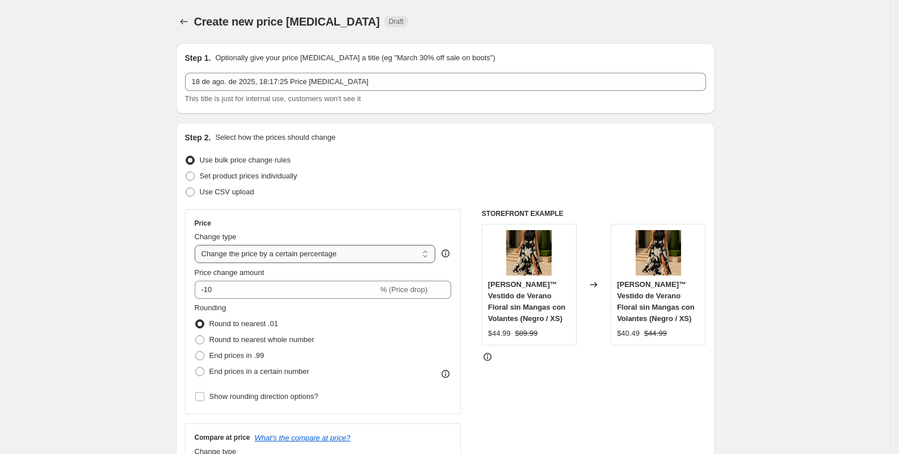
click at [316, 256] on select "Change the price to a certain amount Change the price by a certain amount Chang…" at bounding box center [315, 254] width 241 height 18
click at [198, 245] on select "Change the price to a certain amount Change the price by a certain amount Chang…" at bounding box center [315, 254] width 241 height 18
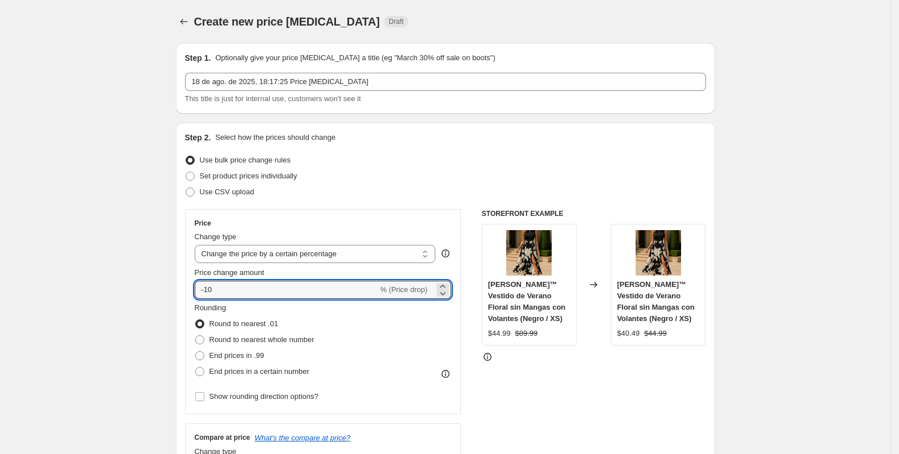
drag, startPoint x: 260, startPoint y: 290, endPoint x: 181, endPoint y: 290, distance: 78.9
click at [181, 290] on div "Step 2. Select how the prices should change Use bulk price change rules Set pro…" at bounding box center [445, 322] width 539 height 399
paste input "129273"
type input "129273"
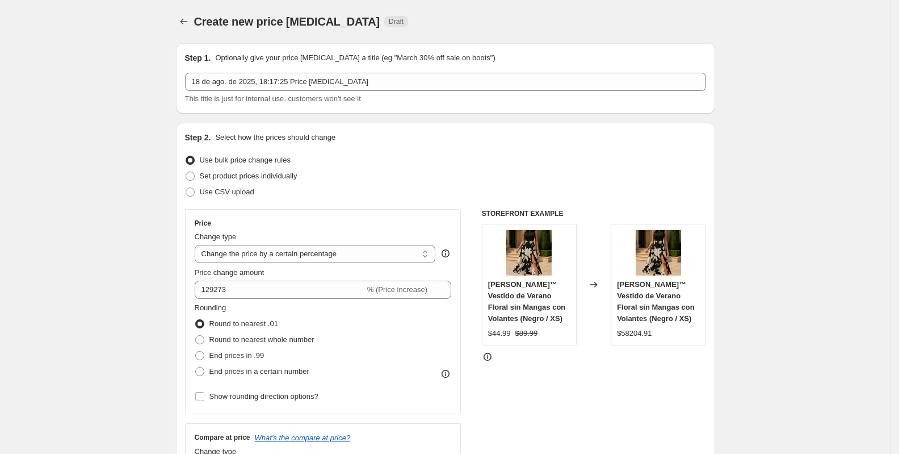
click at [181, 280] on div "Step 2. Select how the prices should change Use bulk price change rules Set pro…" at bounding box center [445, 322] width 539 height 399
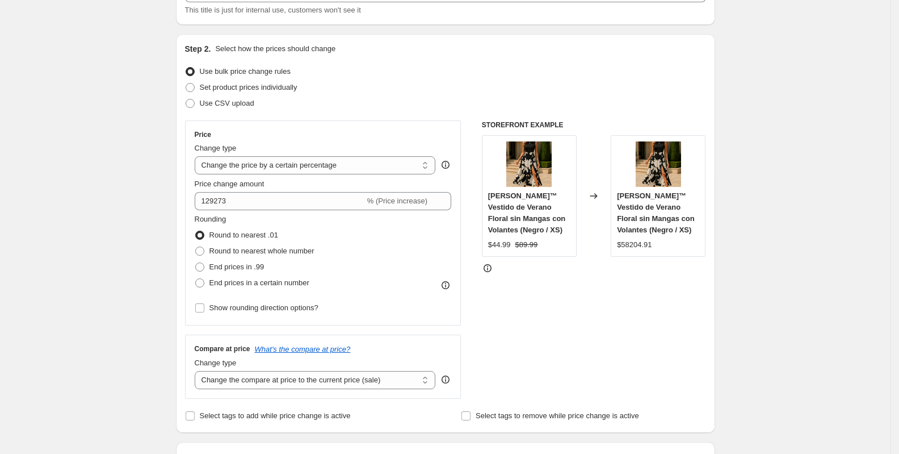
scroll to position [157, 0]
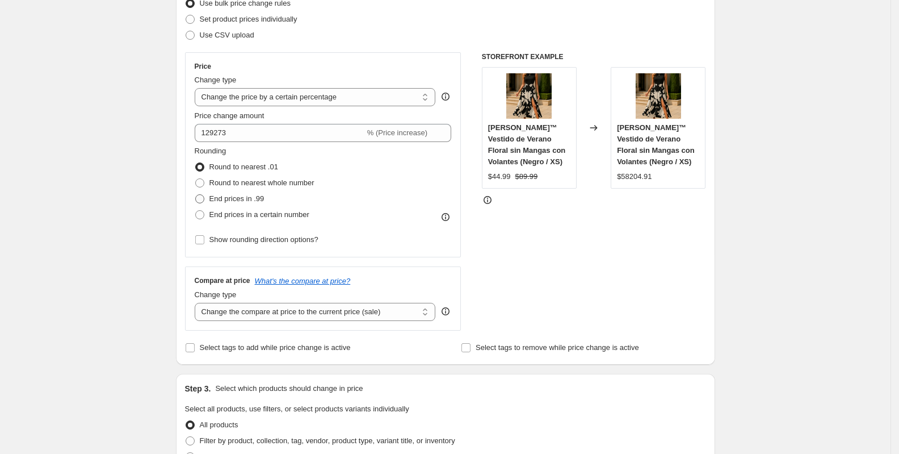
click at [204, 199] on span at bounding box center [199, 198] width 9 height 9
click at [196, 195] on input "End prices in .99" at bounding box center [195, 194] width 1 height 1
radio input "true"
click at [216, 304] on select "Change the compare at price to the current price (sale) Change the compare at p…" at bounding box center [315, 312] width 241 height 18
select select "percentage"
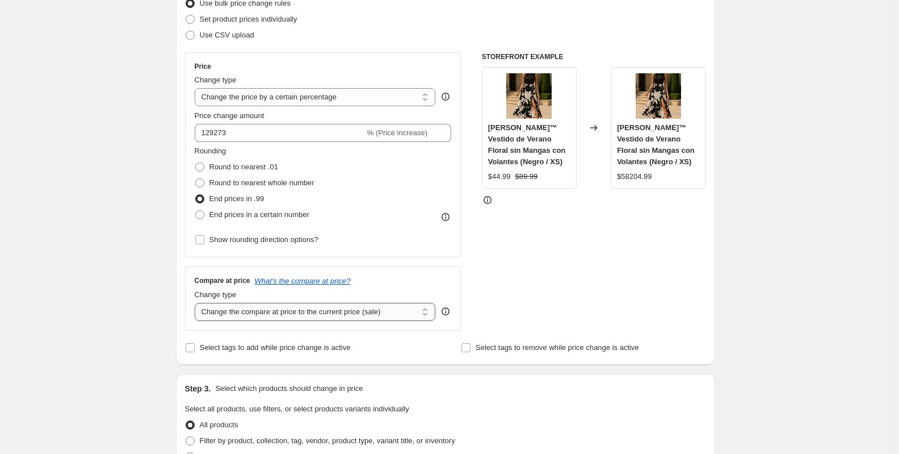
click at [198, 303] on select "Change the compare at price to the current price (sale) Change the compare at p…" at bounding box center [315, 312] width 241 height 18
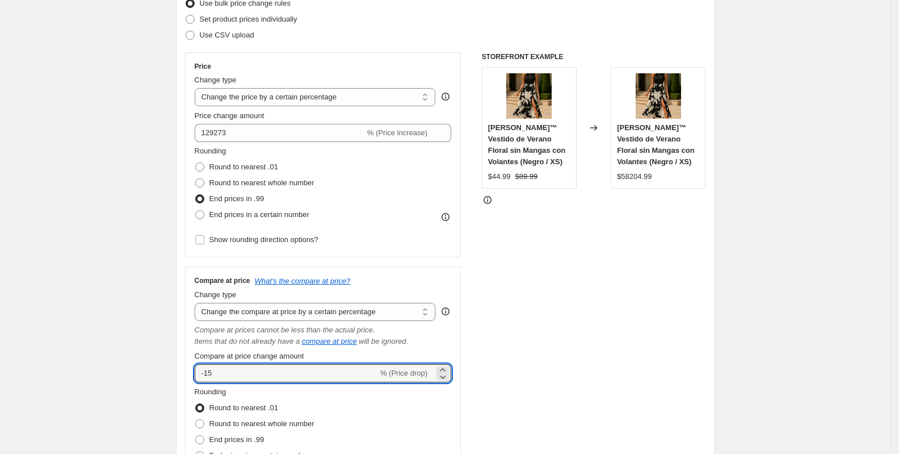
drag, startPoint x: 238, startPoint y: 376, endPoint x: 154, endPoint y: 367, distance: 85.2
paste input "129273"
type input "129273"
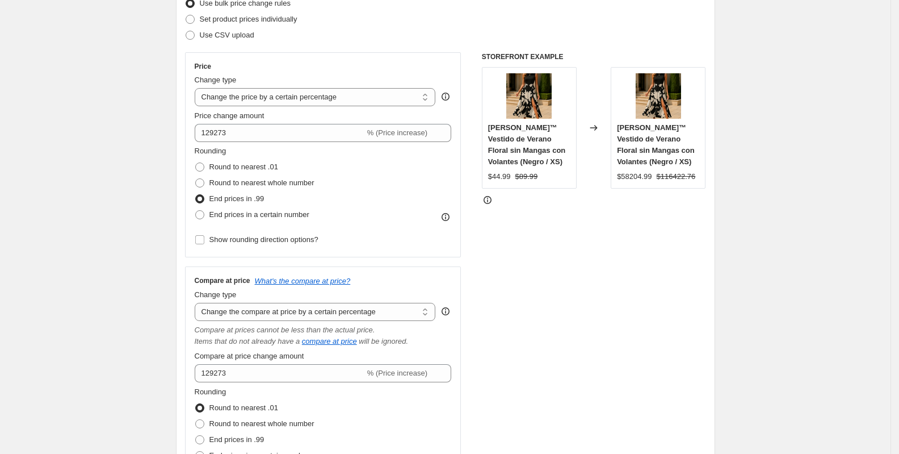
scroll to position [160, 0]
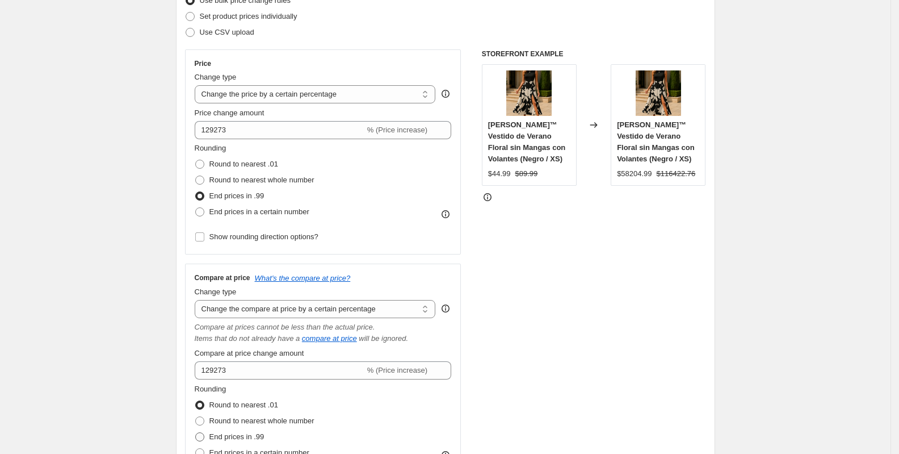
click at [200, 435] on span at bounding box center [199, 436] width 9 height 9
click at [196, 433] on input "End prices in .99" at bounding box center [195, 432] width 1 height 1
radio input "true"
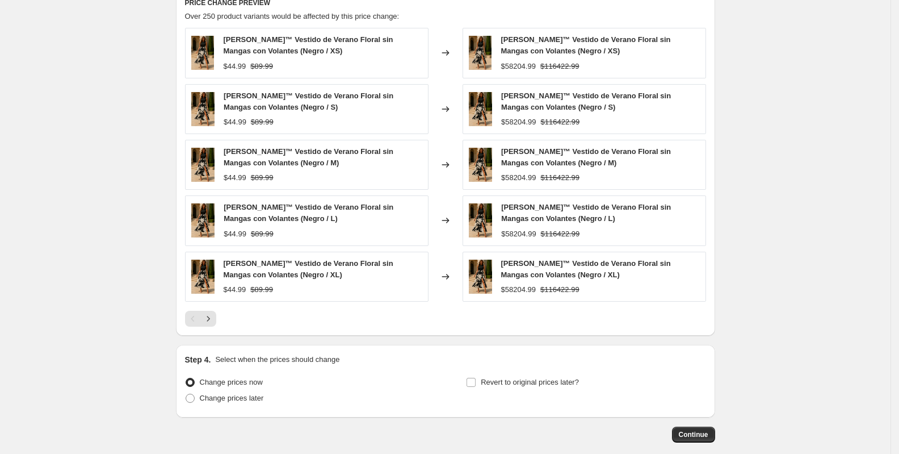
scroll to position [817, 0]
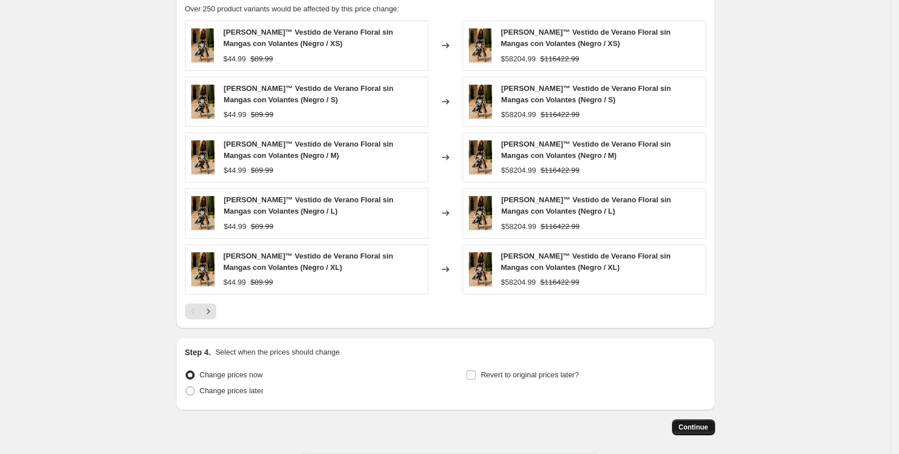
click at [696, 430] on button "Continue" at bounding box center [693, 427] width 43 height 16
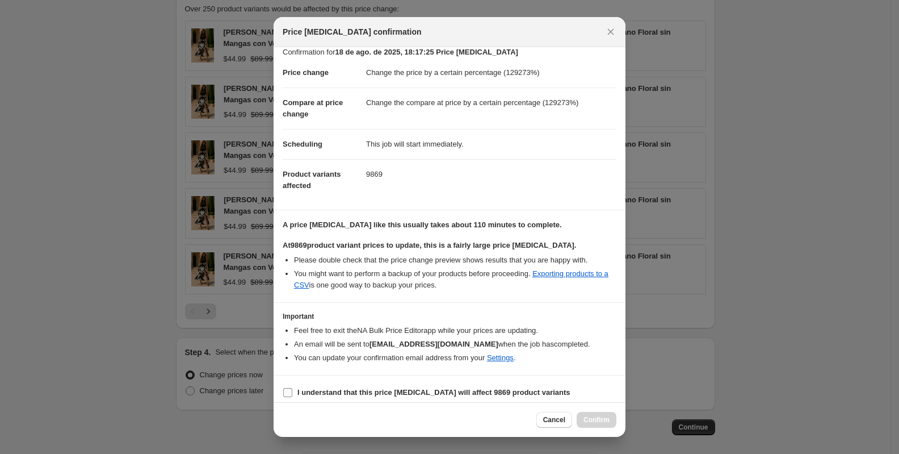
scroll to position [15, 0]
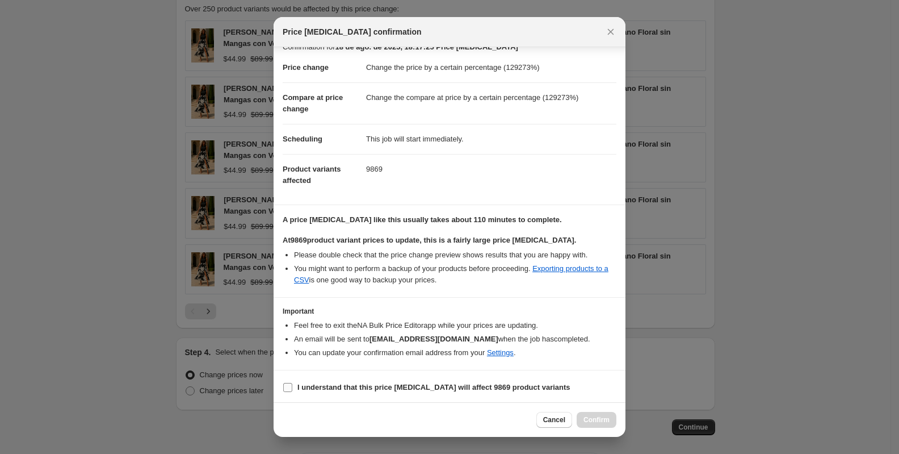
click at [290, 386] on input "I understand that this price change job will affect 9869 product variants" at bounding box center [287, 387] width 9 height 9
checkbox input "true"
click at [602, 422] on span "Confirm" at bounding box center [597, 419] width 26 height 9
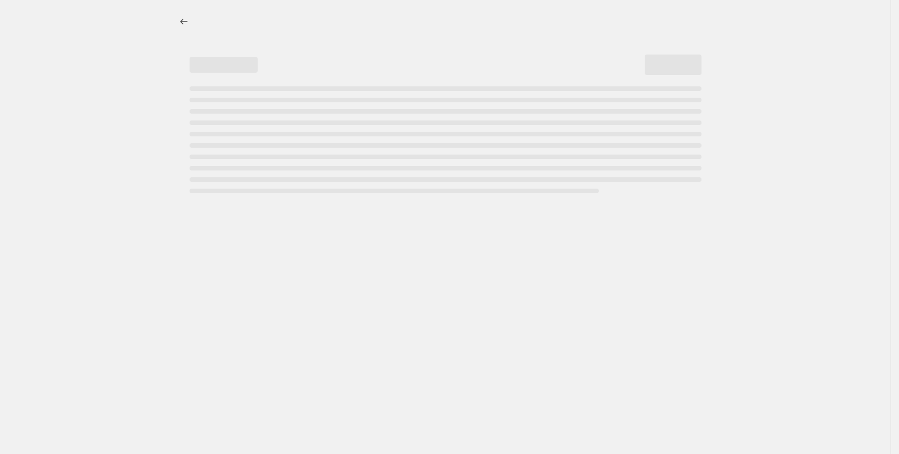
select select "percentage"
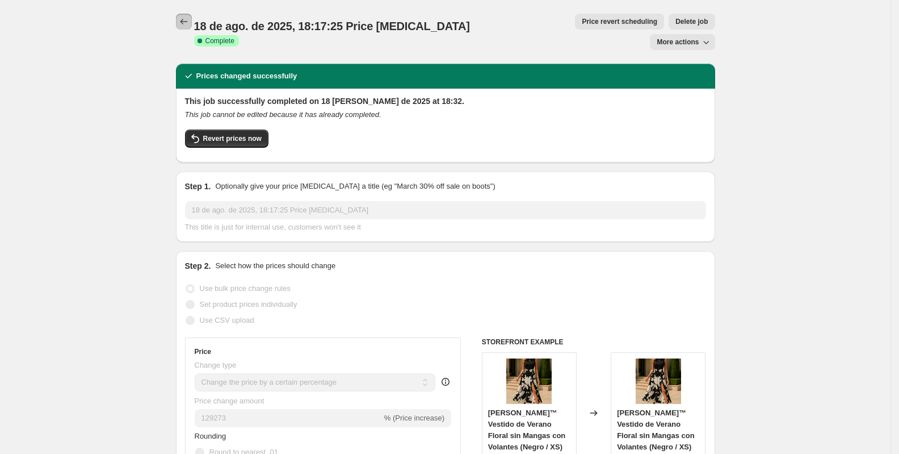
click at [187, 24] on icon "Price change jobs" at bounding box center [183, 21] width 11 height 11
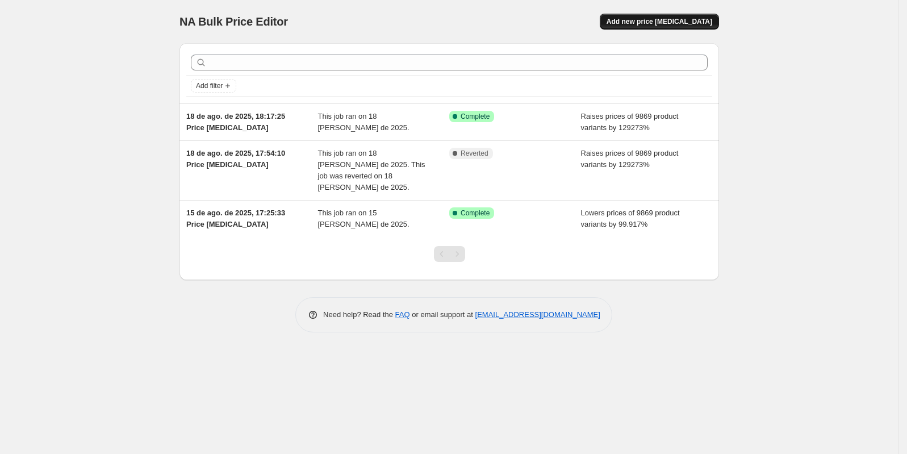
click at [666, 22] on span "Add new price [MEDICAL_DATA]" at bounding box center [659, 21] width 106 height 9
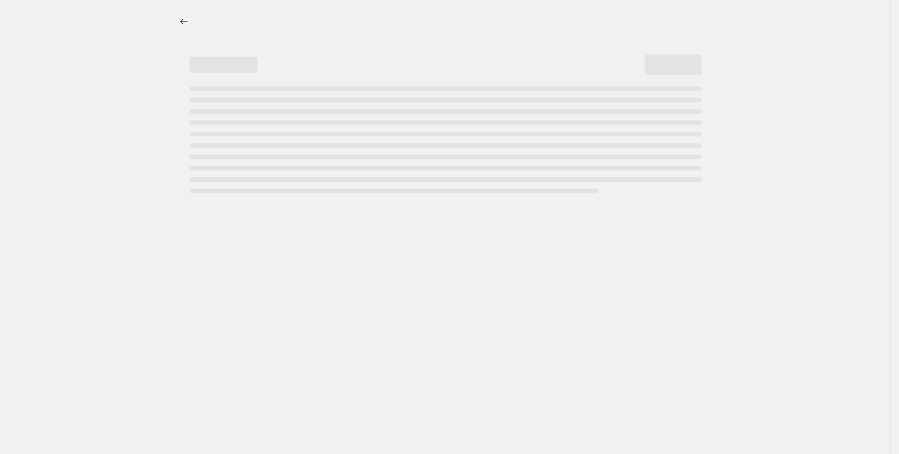
select select "percentage"
